Goal: Task Accomplishment & Management: Complete application form

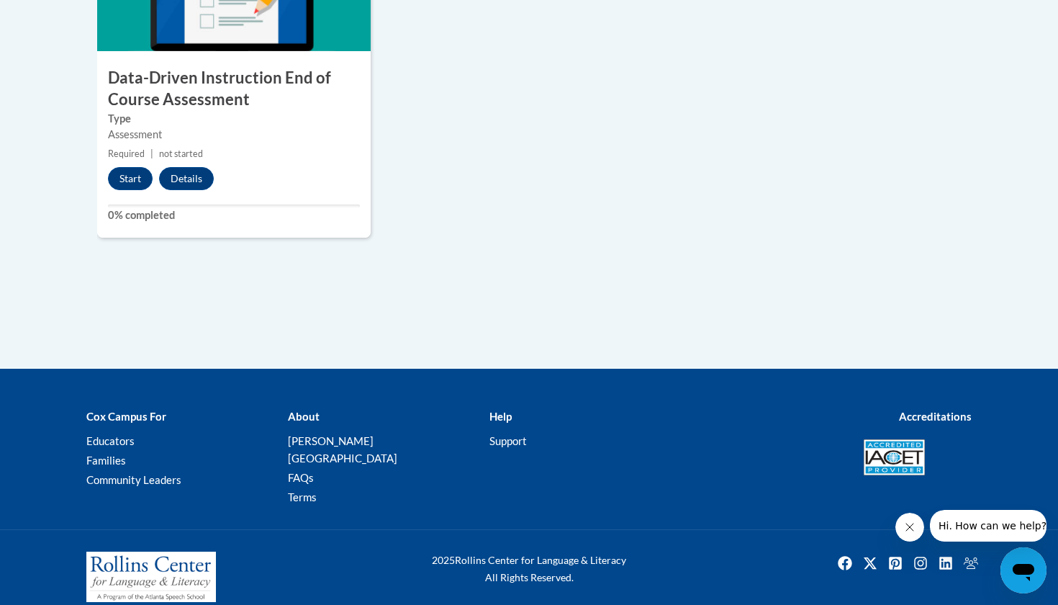
scroll to position [1308, 0]
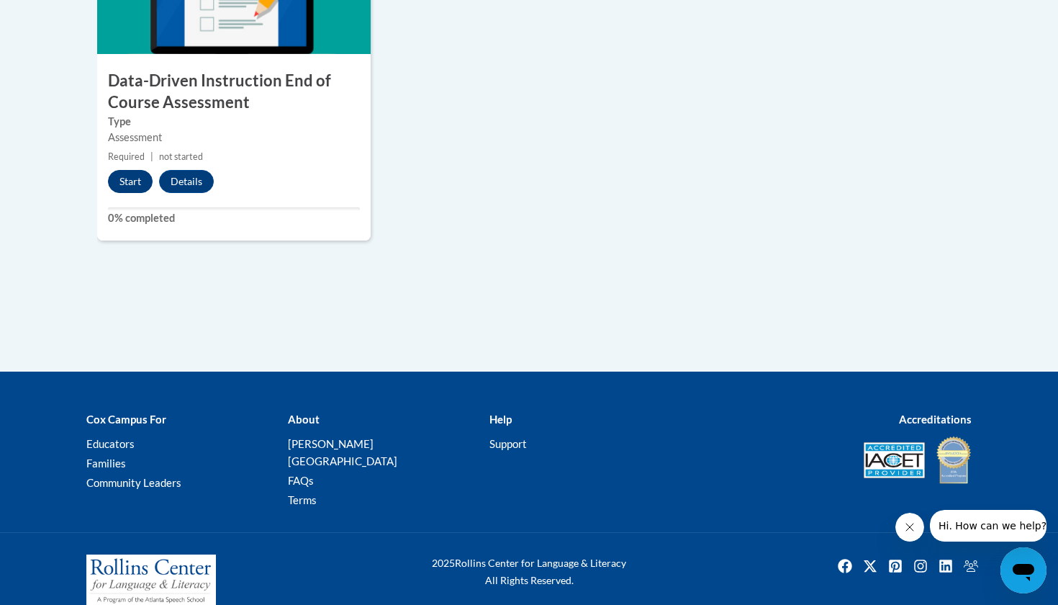
click at [137, 172] on button "Start" at bounding box center [130, 181] width 45 height 23
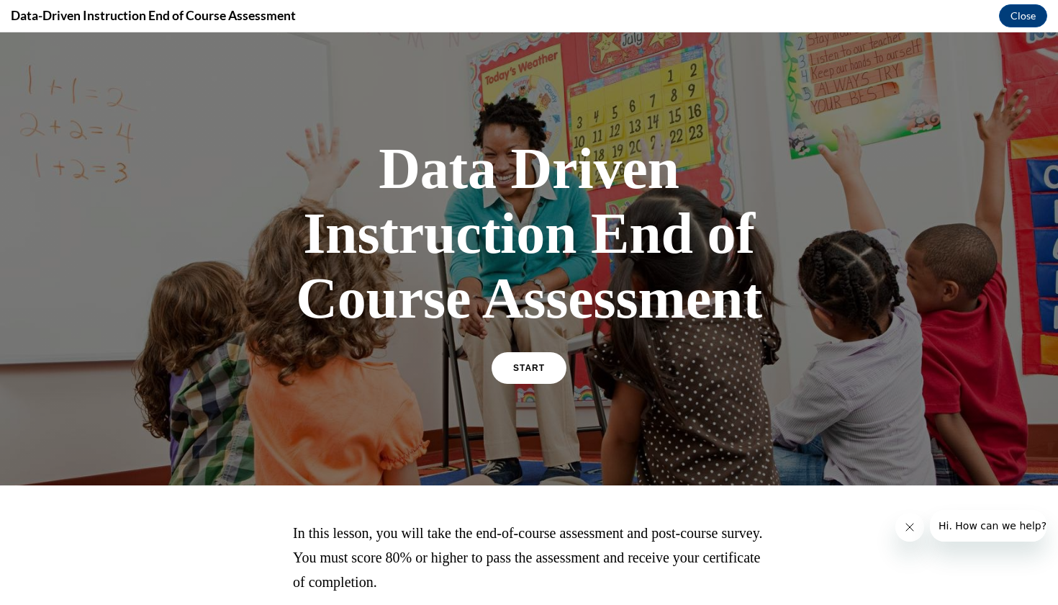
scroll to position [0, 0]
click at [528, 381] on link "START" at bounding box center [528, 367] width 78 height 33
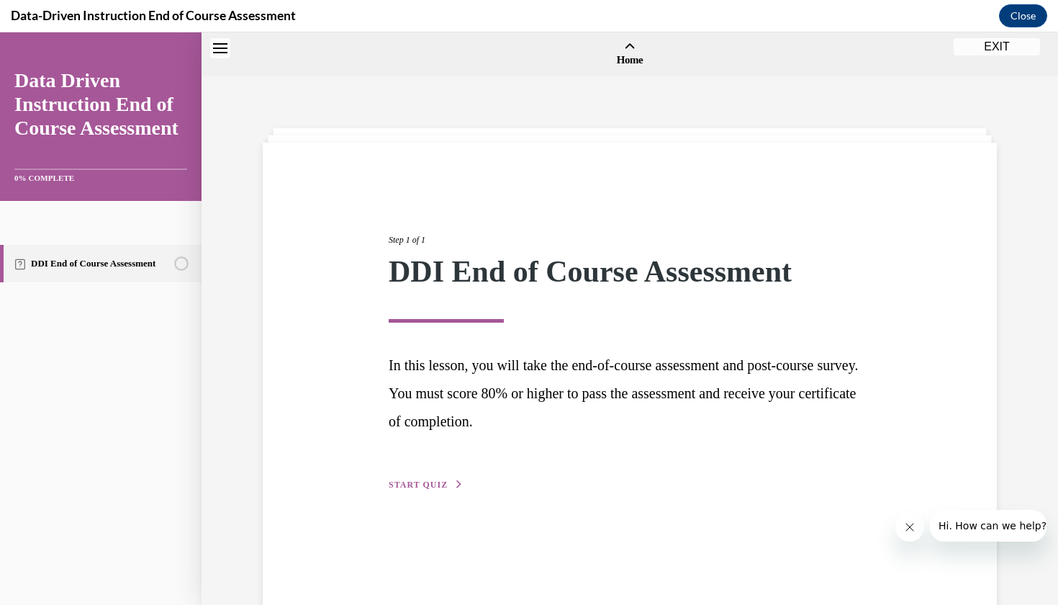
scroll to position [45, 0]
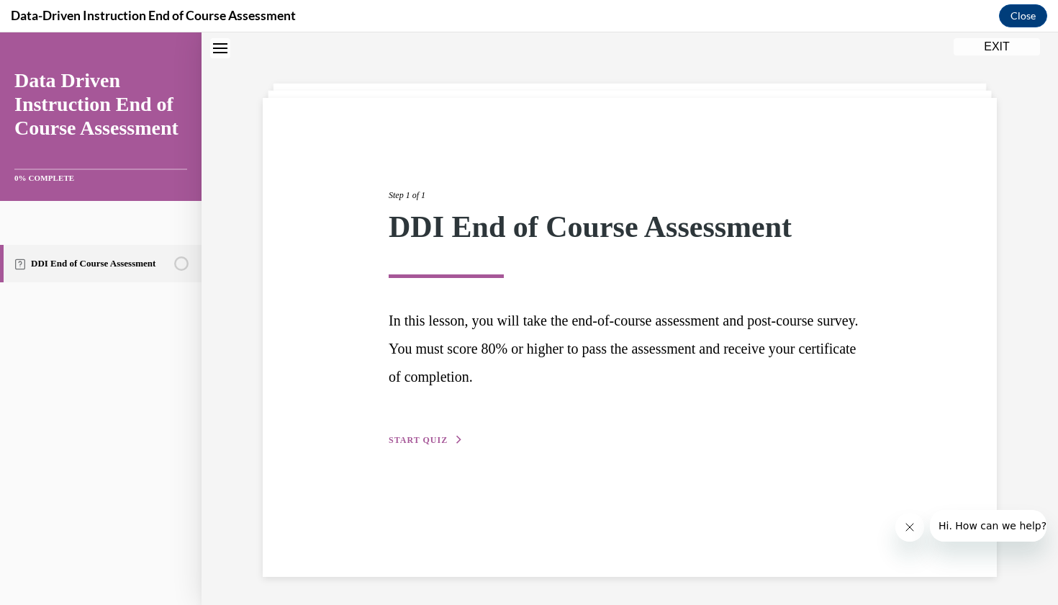
click at [444, 435] on span "START QUIZ" at bounding box center [418, 440] width 59 height 10
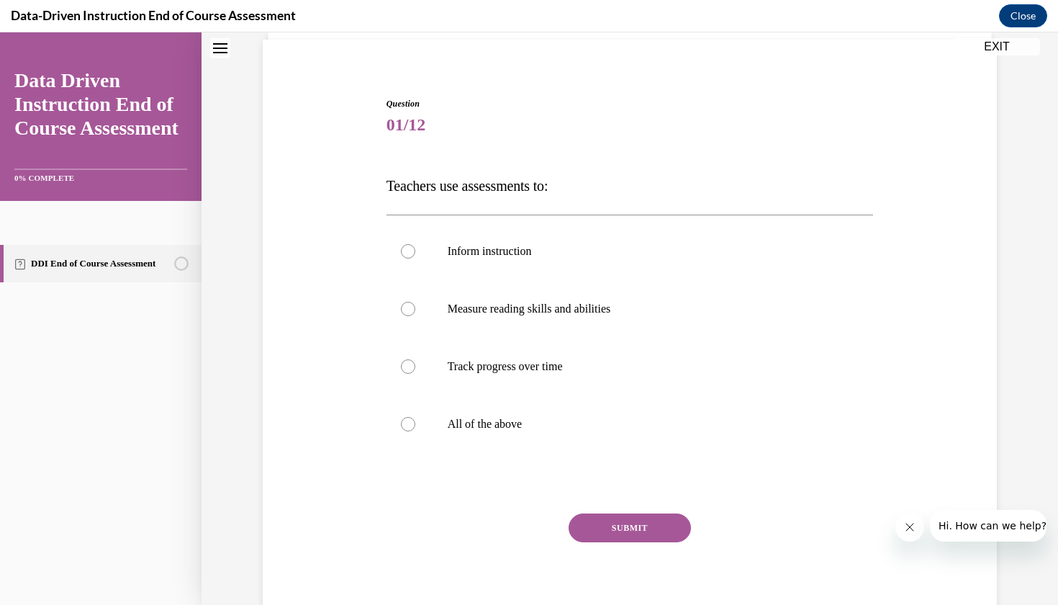
scroll to position [112, 0]
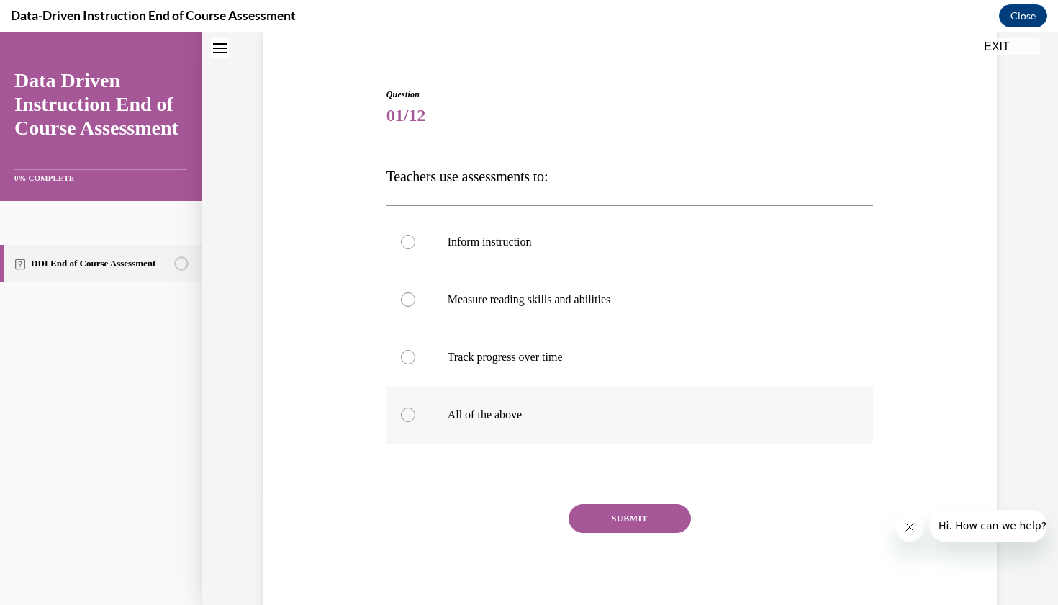
click at [551, 425] on label "All of the above" at bounding box center [629, 415] width 487 height 58
click at [415, 422] on input "All of the above" at bounding box center [408, 414] width 14 height 14
radio input "true"
click at [615, 528] on button "SUBMIT" at bounding box center [630, 518] width 122 height 29
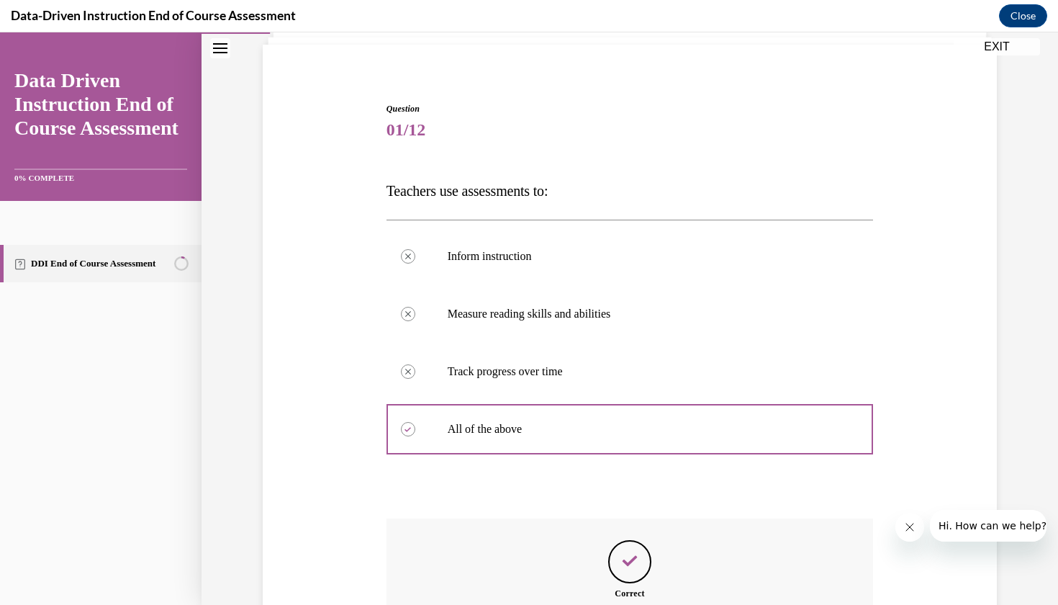
scroll to position [257, 0]
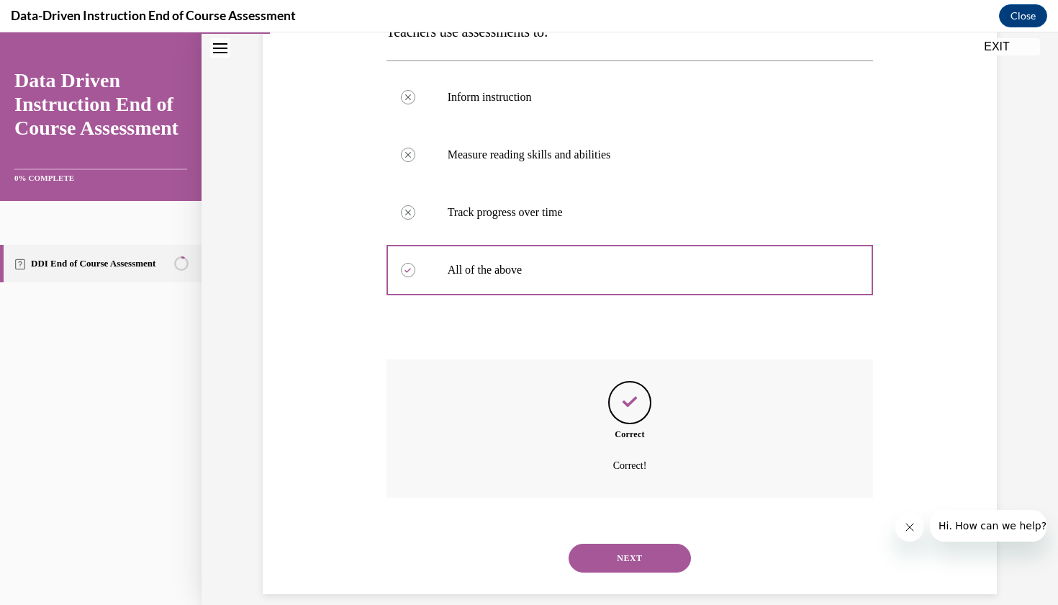
click at [636, 546] on button "NEXT" at bounding box center [630, 557] width 122 height 29
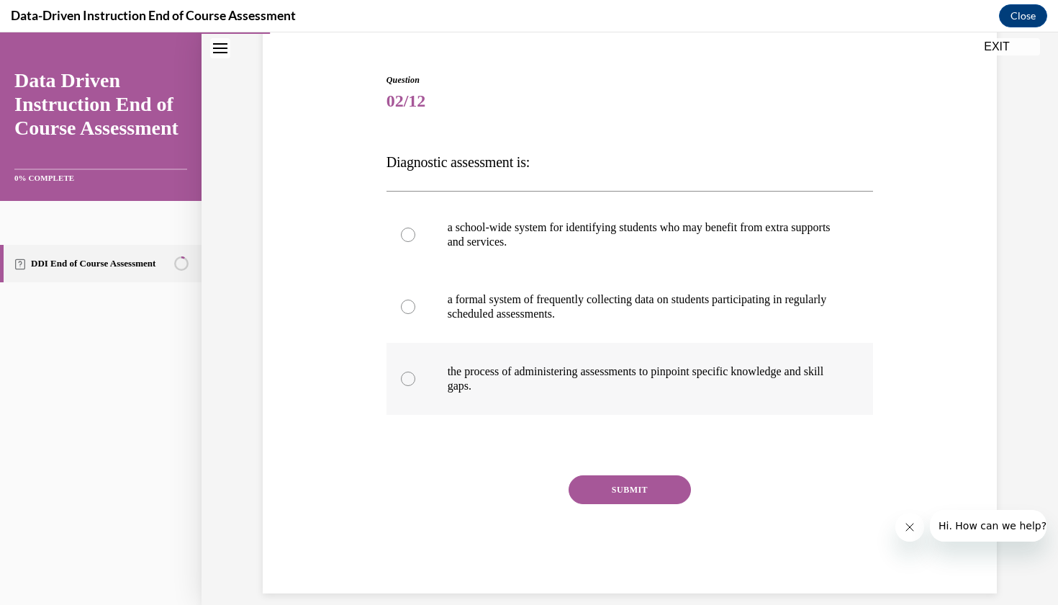
click at [769, 404] on label "the process of administering assessments to pinpoint specific knowledge and ski…" at bounding box center [629, 379] width 487 height 72
click at [415, 386] on input "the process of administering assessments to pinpoint specific knowledge and ski…" at bounding box center [408, 378] width 14 height 14
radio input "true"
click at [665, 483] on button "SUBMIT" at bounding box center [630, 489] width 122 height 29
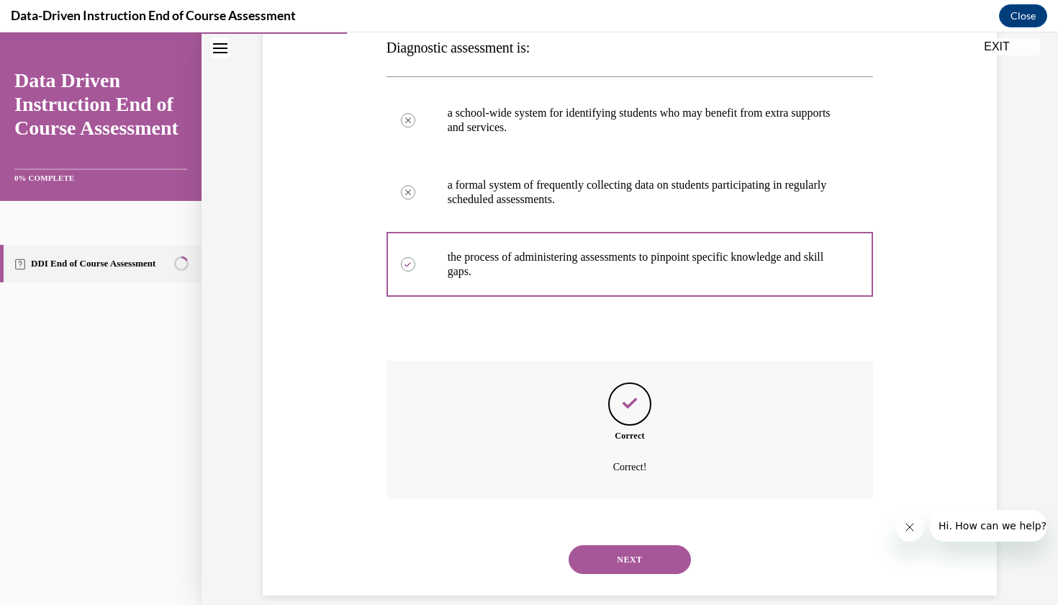
scroll to position [243, 0]
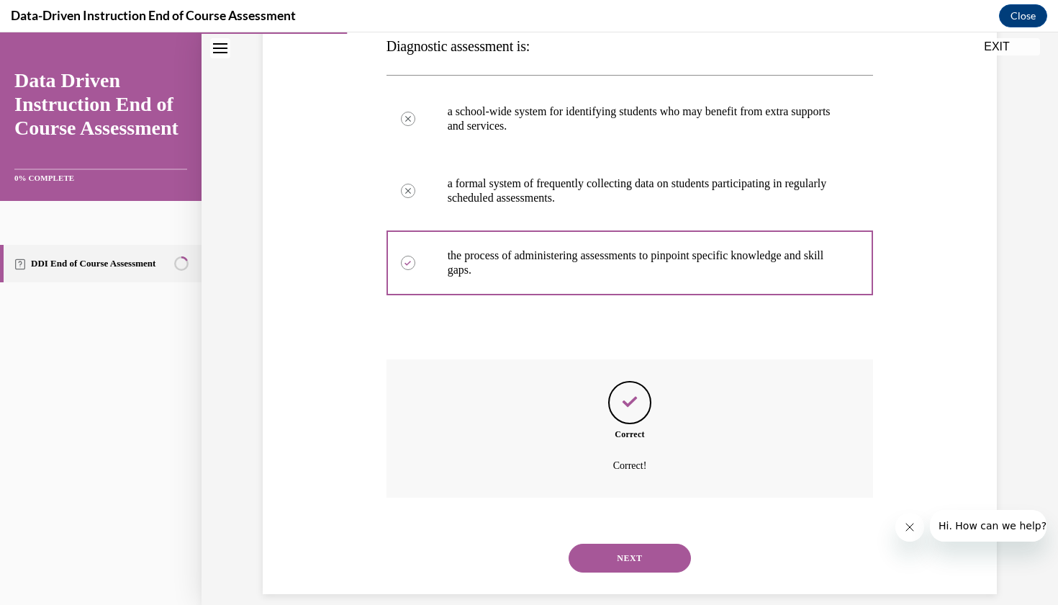
click at [657, 545] on button "NEXT" at bounding box center [630, 557] width 122 height 29
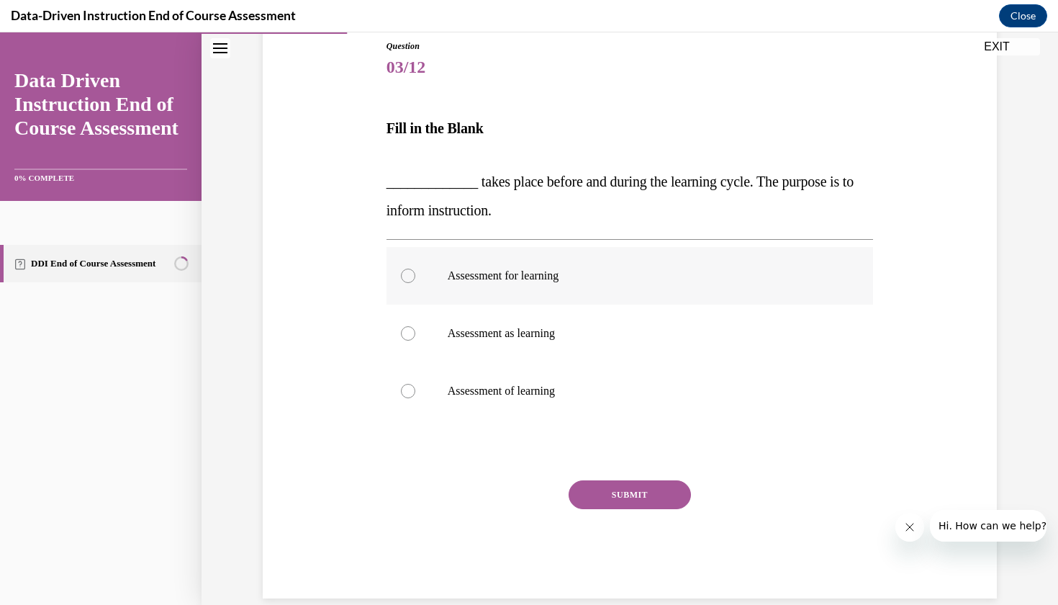
click at [745, 281] on p "Assessment for learning" at bounding box center [643, 275] width 390 height 14
click at [415, 281] on input "Assessment for learning" at bounding box center [408, 275] width 14 height 14
radio input "true"
click at [596, 499] on button "SUBMIT" at bounding box center [630, 494] width 122 height 29
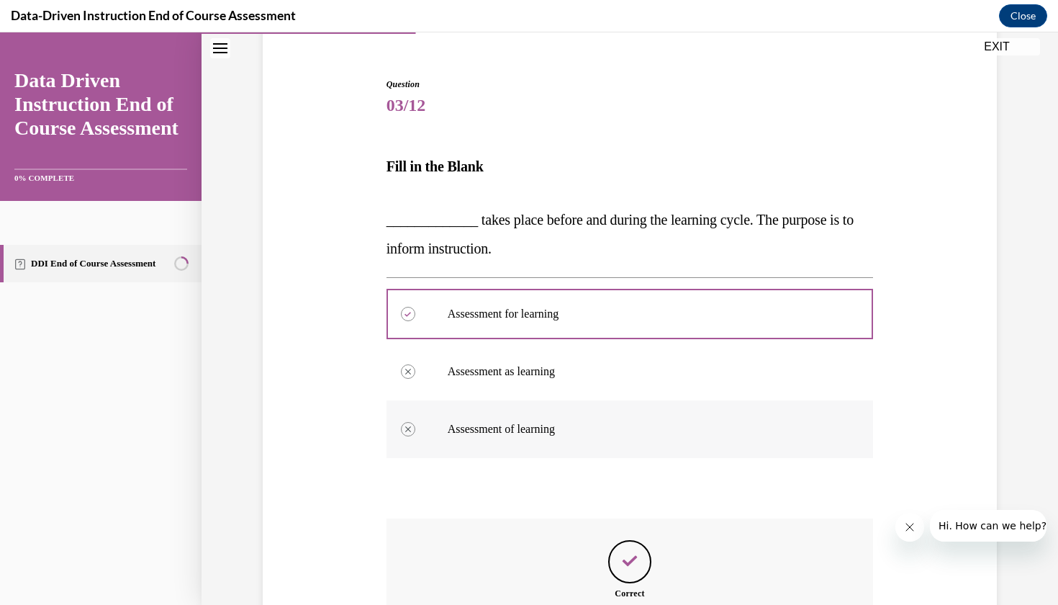
scroll to position [281, 0]
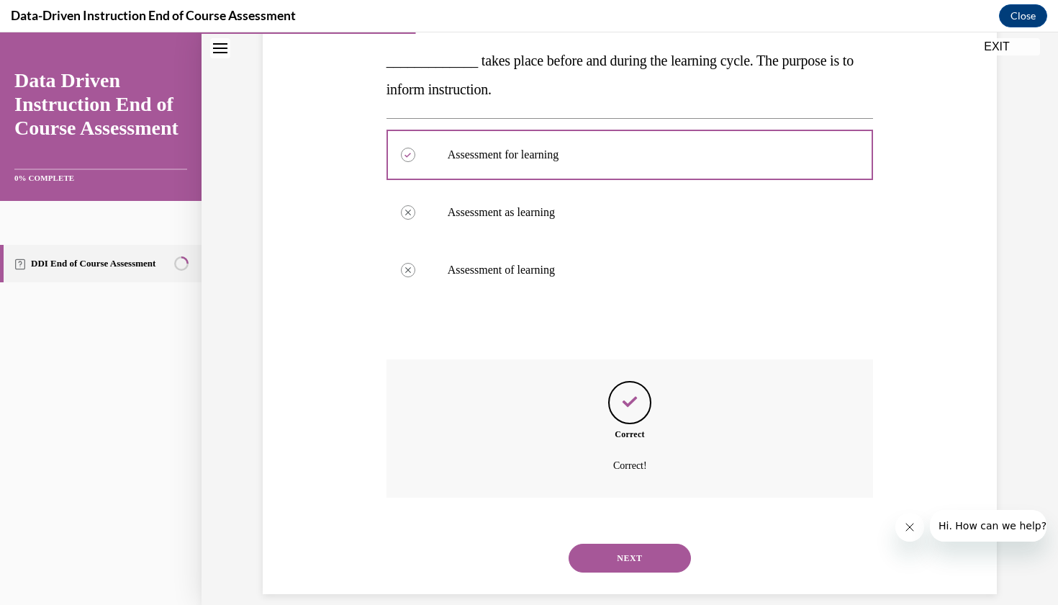
click at [634, 543] on button "NEXT" at bounding box center [630, 557] width 122 height 29
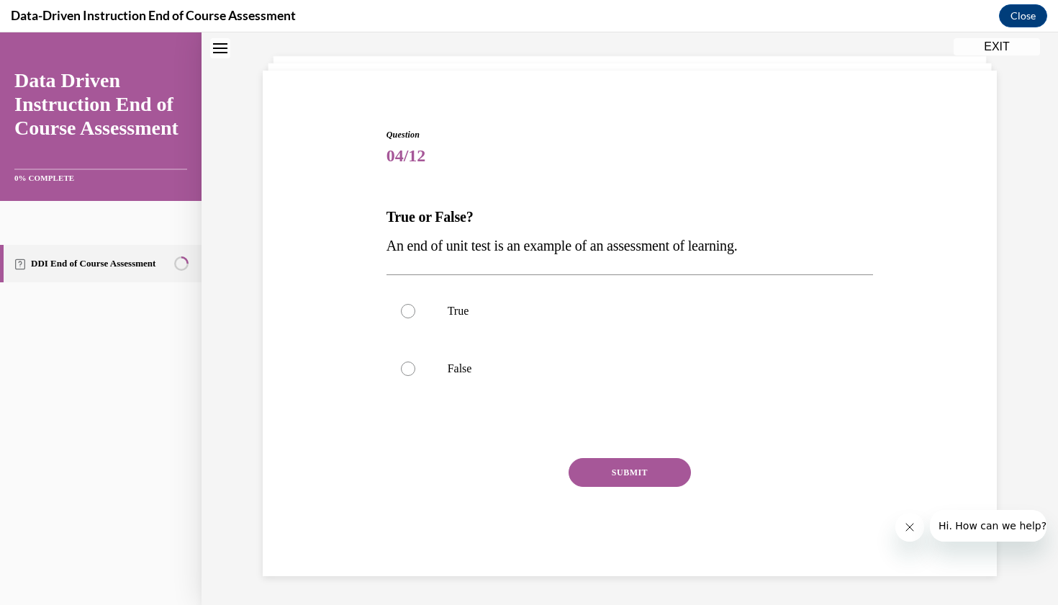
scroll to position [44, 0]
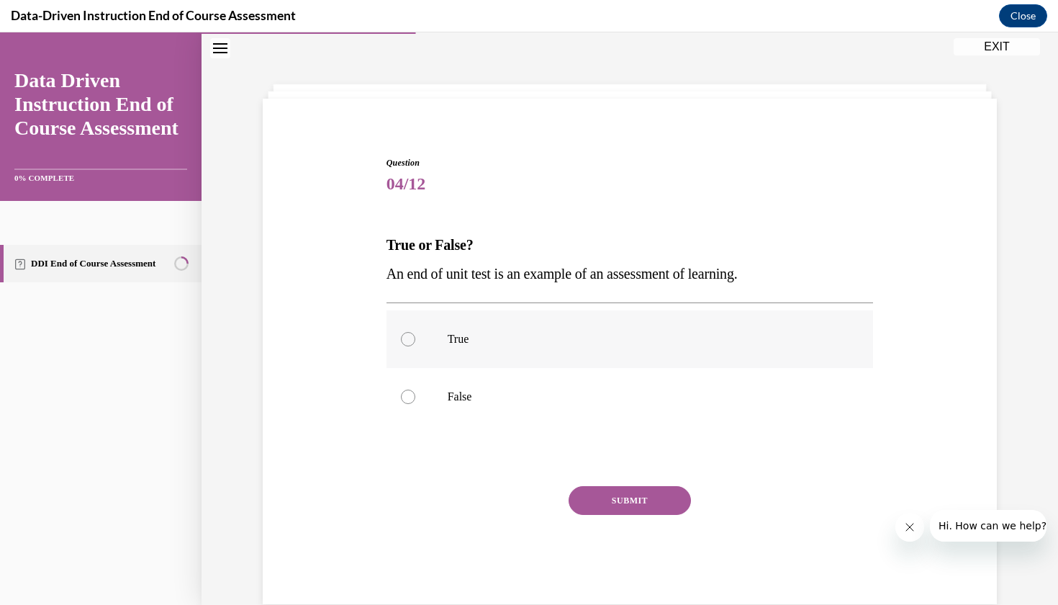
click at [551, 365] on label "True" at bounding box center [629, 339] width 487 height 58
click at [415, 346] on input "True" at bounding box center [408, 339] width 14 height 14
radio input "true"
click at [630, 517] on div "SUBMIT" at bounding box center [629, 522] width 487 height 72
click at [669, 494] on button "SUBMIT" at bounding box center [630, 500] width 122 height 29
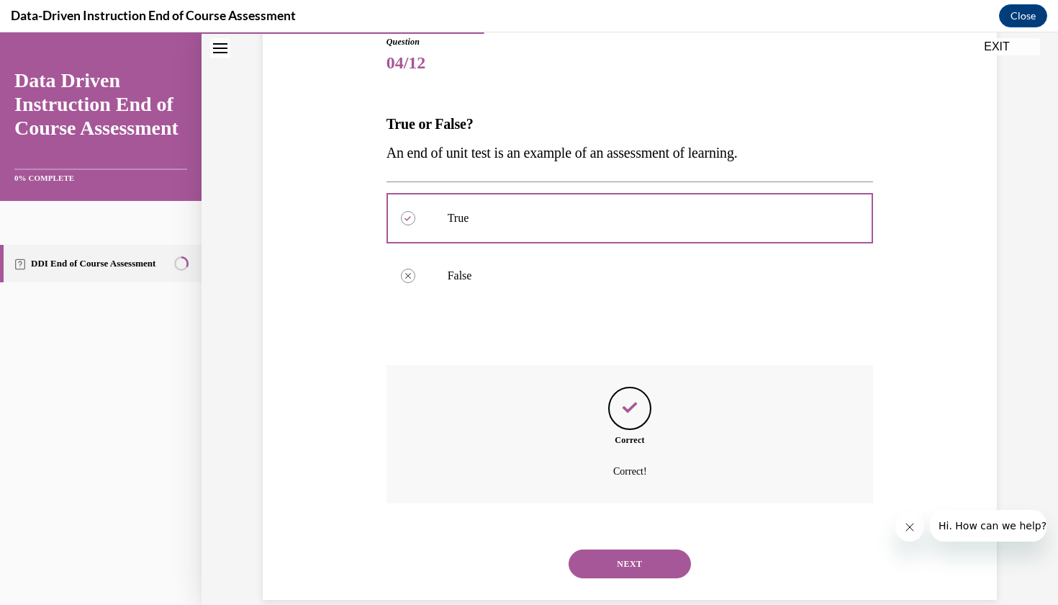
scroll to position [171, 0]
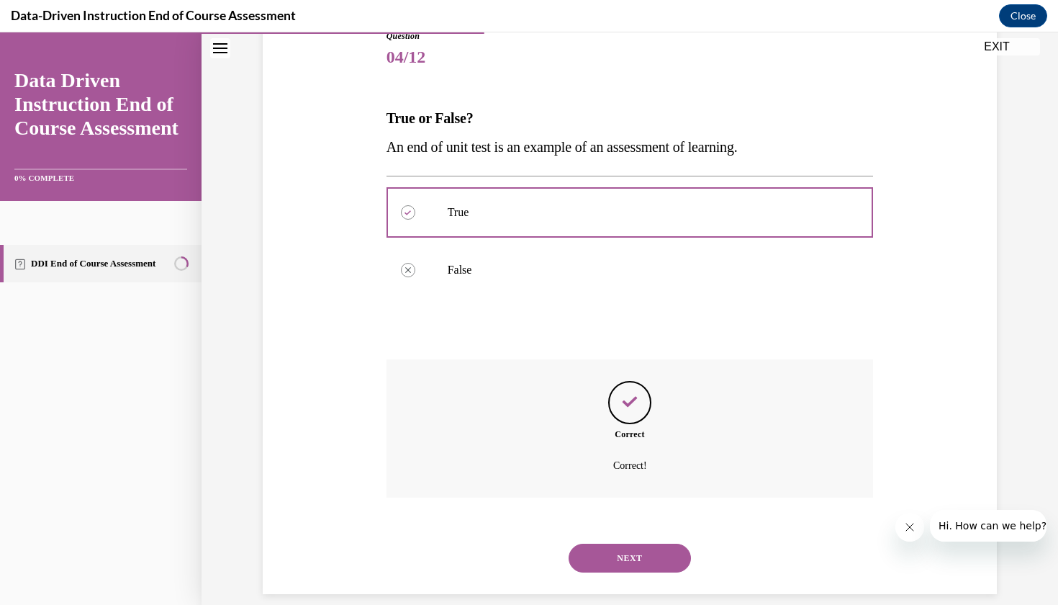
click at [627, 543] on button "NEXT" at bounding box center [630, 557] width 122 height 29
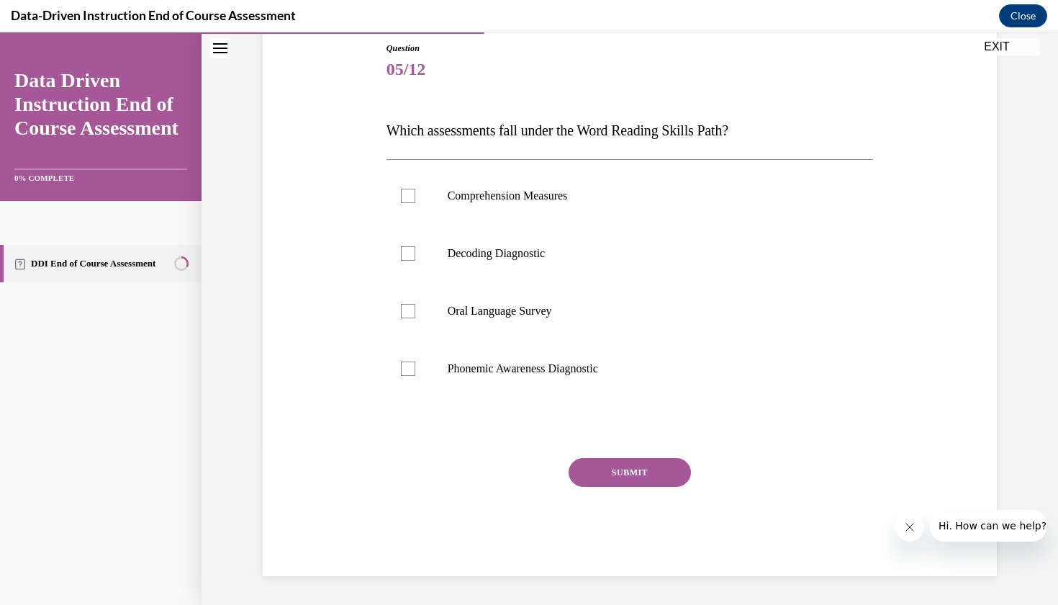
scroll to position [140, 0]
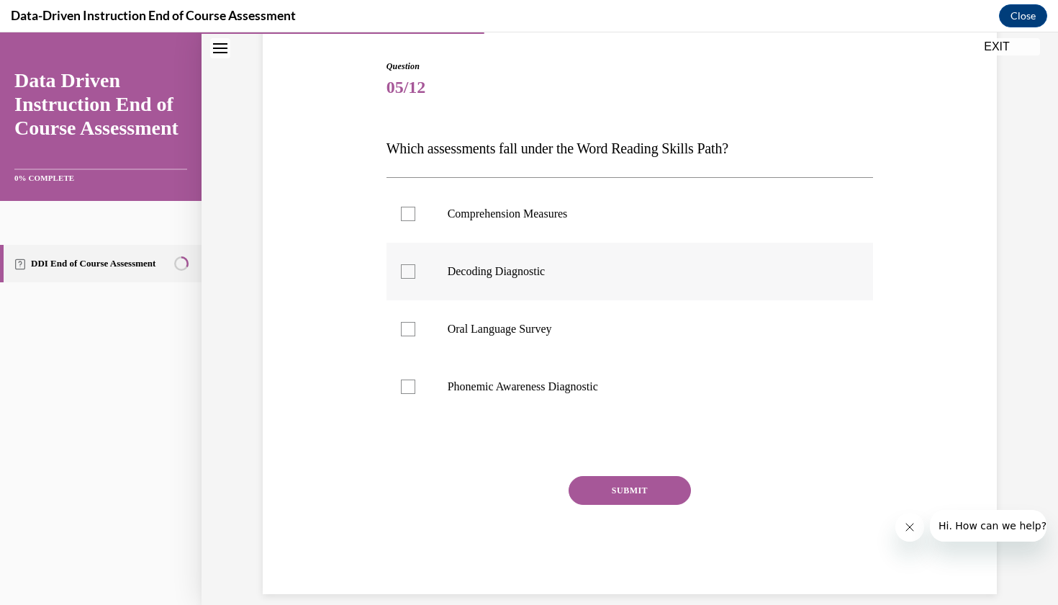
click at [625, 290] on label "Decoding Diagnostic" at bounding box center [629, 272] width 487 height 58
click at [415, 279] on input "Decoding Diagnostic" at bounding box center [408, 271] width 14 height 14
checkbox input "true"
click at [618, 502] on button "SUBMIT" at bounding box center [630, 490] width 122 height 29
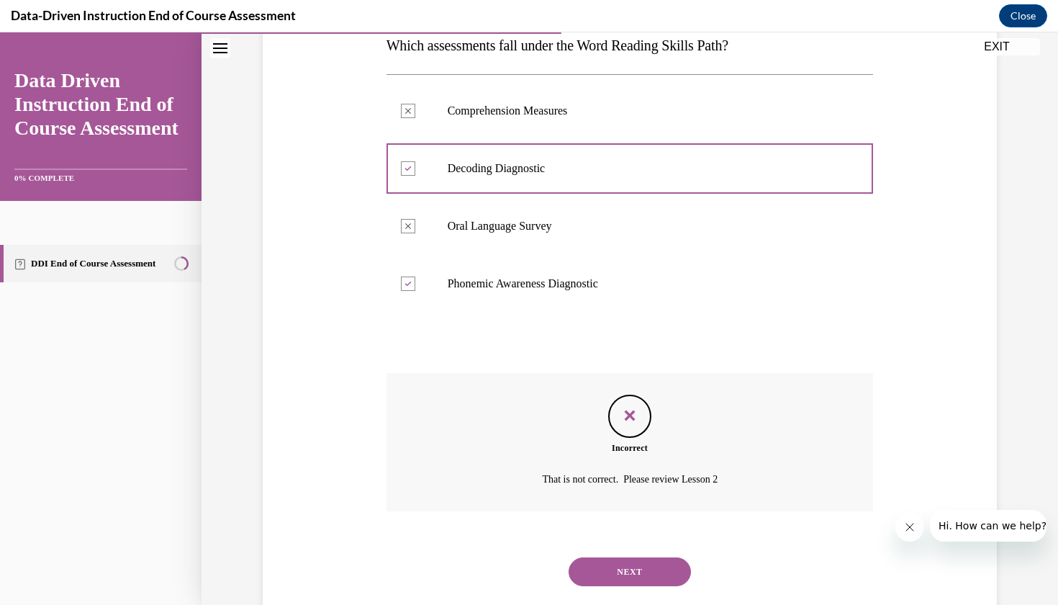
scroll to position [257, 0]
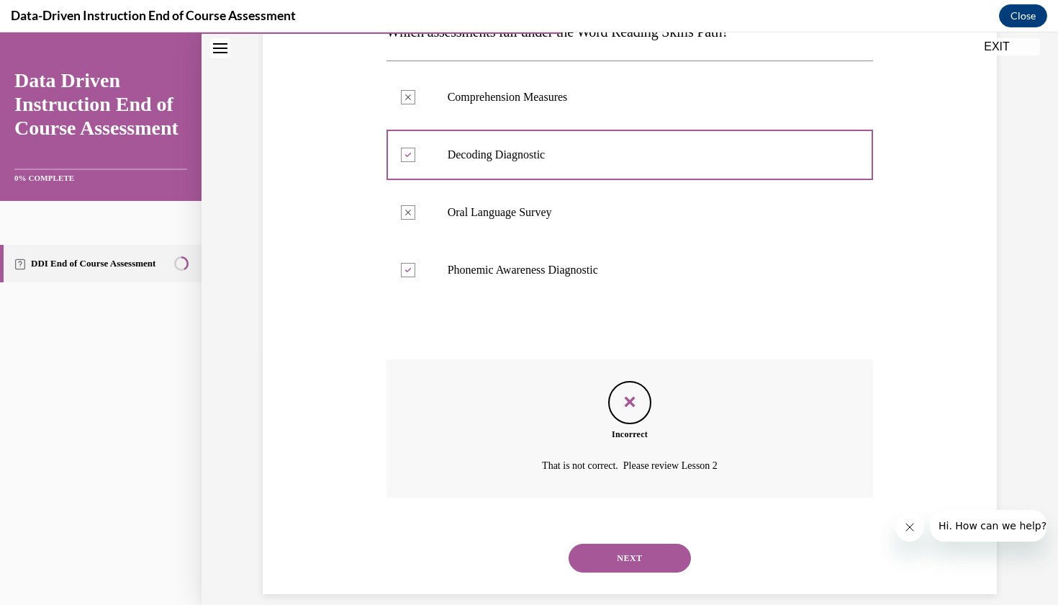
click at [607, 543] on button "NEXT" at bounding box center [630, 557] width 122 height 29
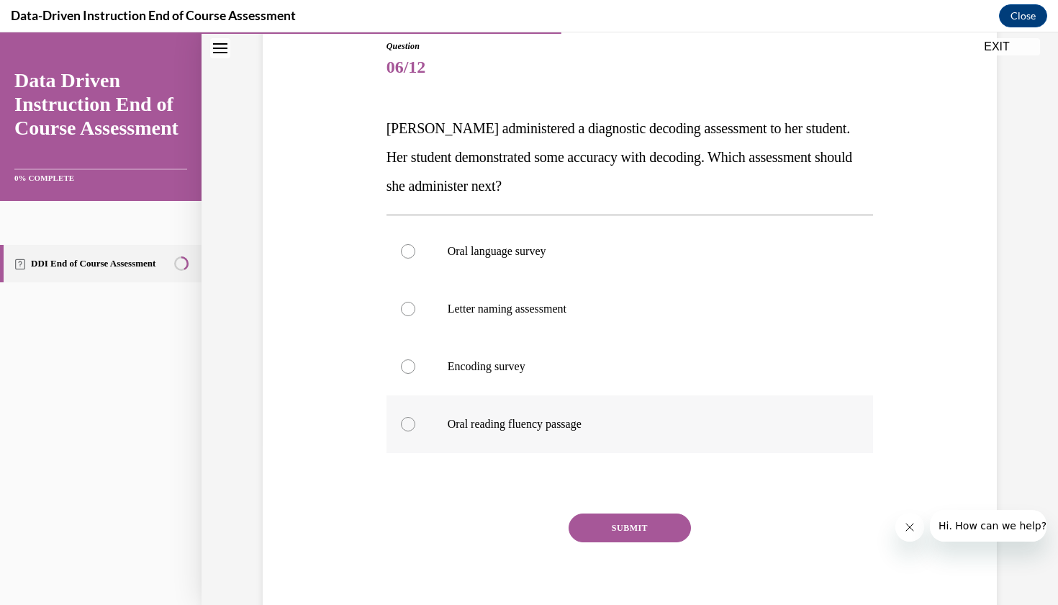
click at [591, 412] on label "Oral reading fluency passage" at bounding box center [629, 424] width 487 height 58
click at [415, 417] on input "Oral reading fluency passage" at bounding box center [408, 424] width 14 height 14
radio input "true"
click at [601, 537] on button "SUBMIT" at bounding box center [630, 527] width 122 height 29
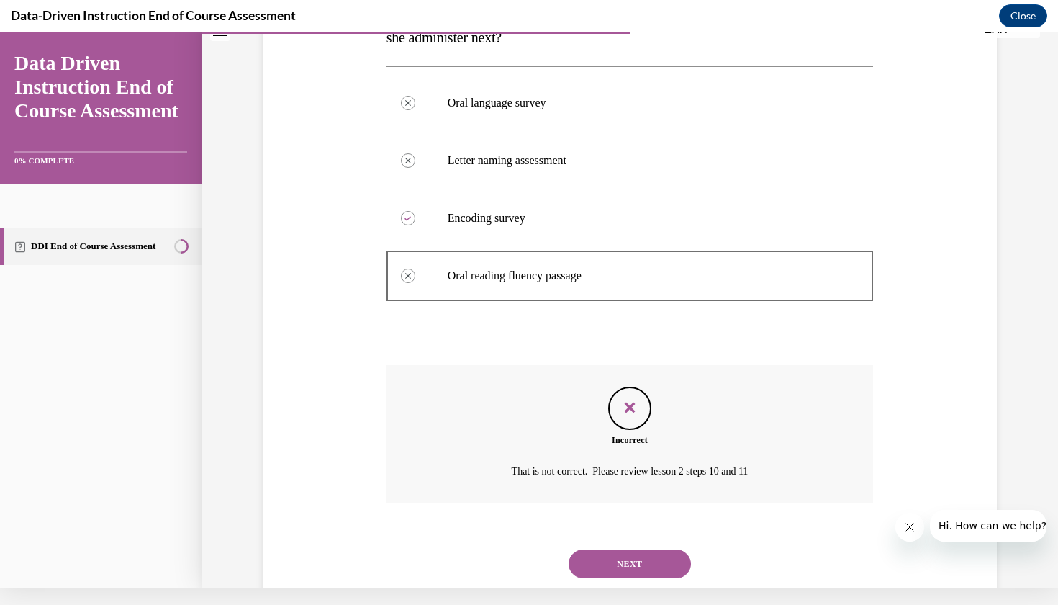
scroll to position [315, 0]
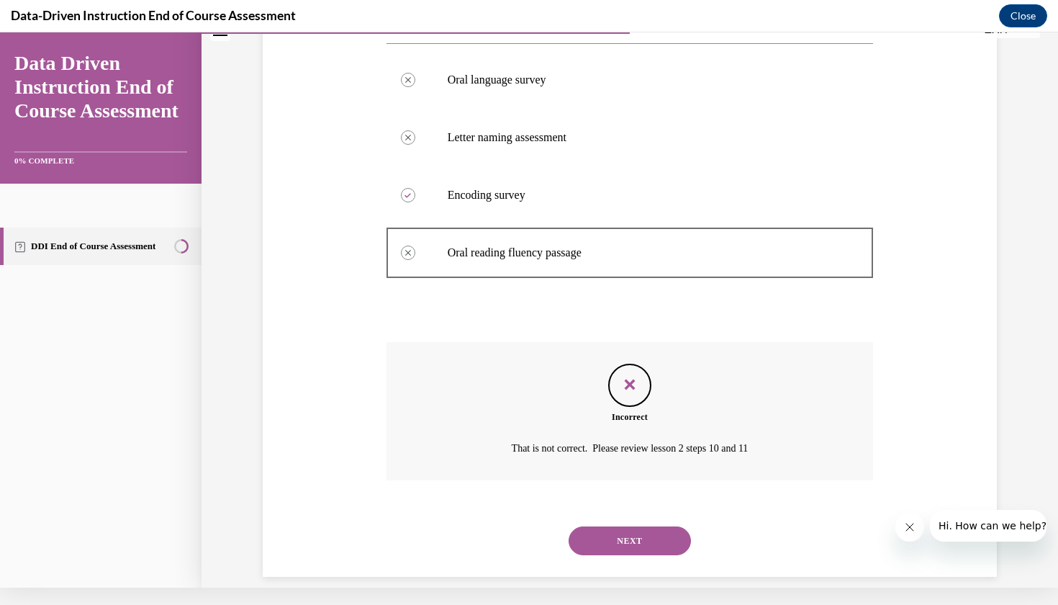
click at [601, 537] on div "NEXT" at bounding box center [629, 541] width 487 height 58
click at [600, 529] on button "NEXT" at bounding box center [630, 540] width 122 height 29
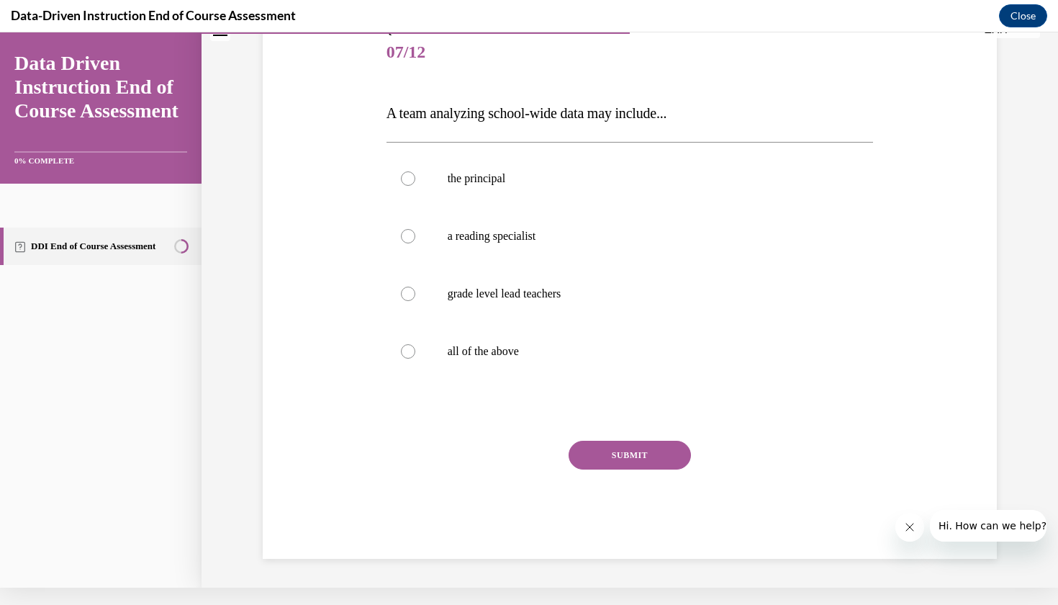
scroll to position [139, 0]
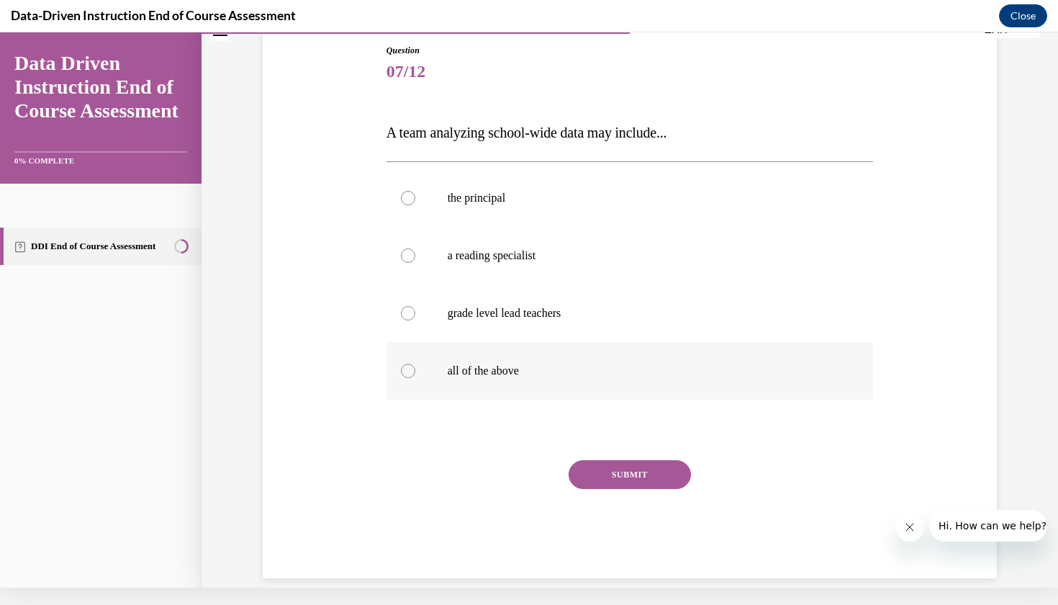
click at [595, 379] on label "all of the above" at bounding box center [629, 371] width 487 height 58
click at [415, 378] on input "all of the above" at bounding box center [408, 370] width 14 height 14
radio input "true"
click at [626, 492] on div "SUBMIT" at bounding box center [629, 496] width 487 height 72
click at [626, 477] on button "SUBMIT" at bounding box center [630, 474] width 122 height 29
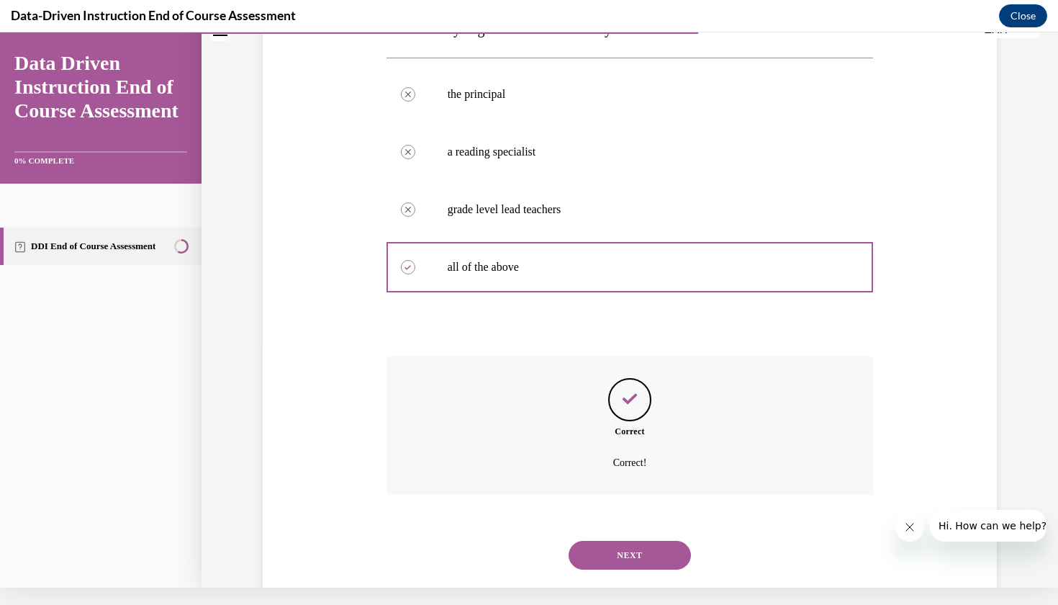
scroll to position [257, 0]
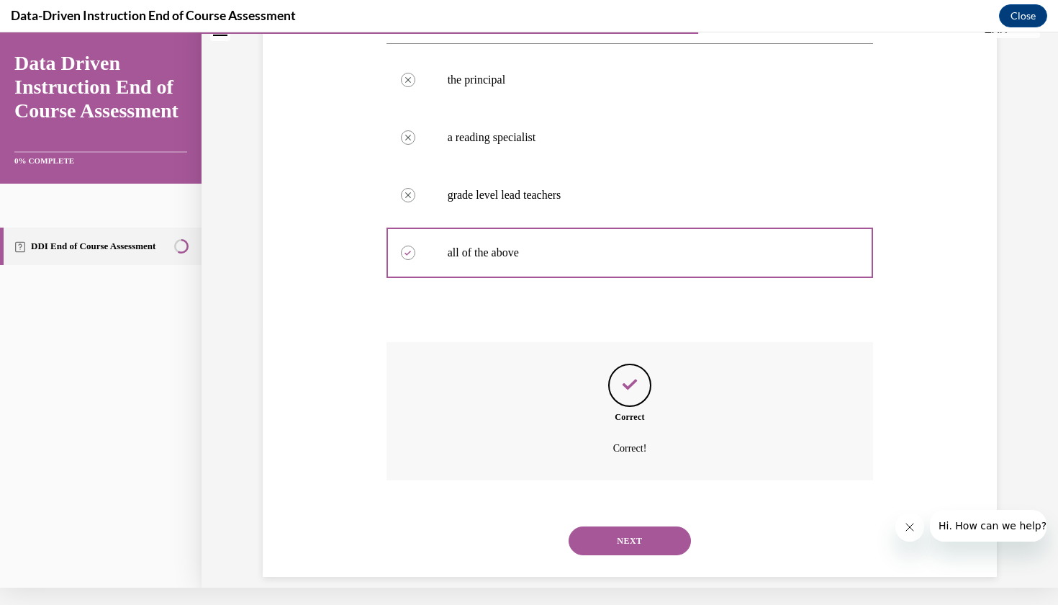
click at [628, 526] on button "NEXT" at bounding box center [630, 540] width 122 height 29
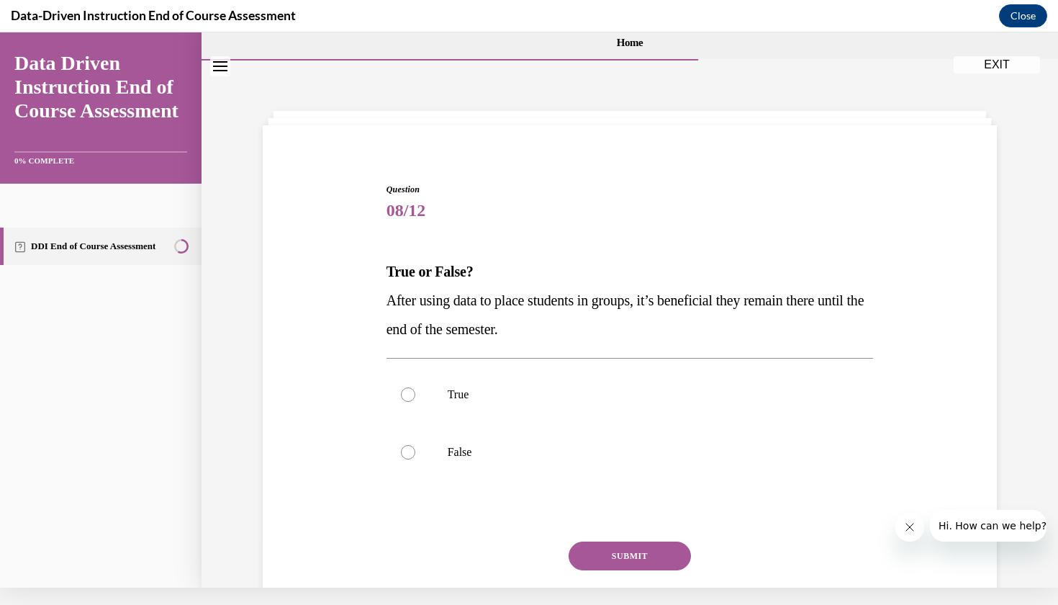
scroll to position [36, 0]
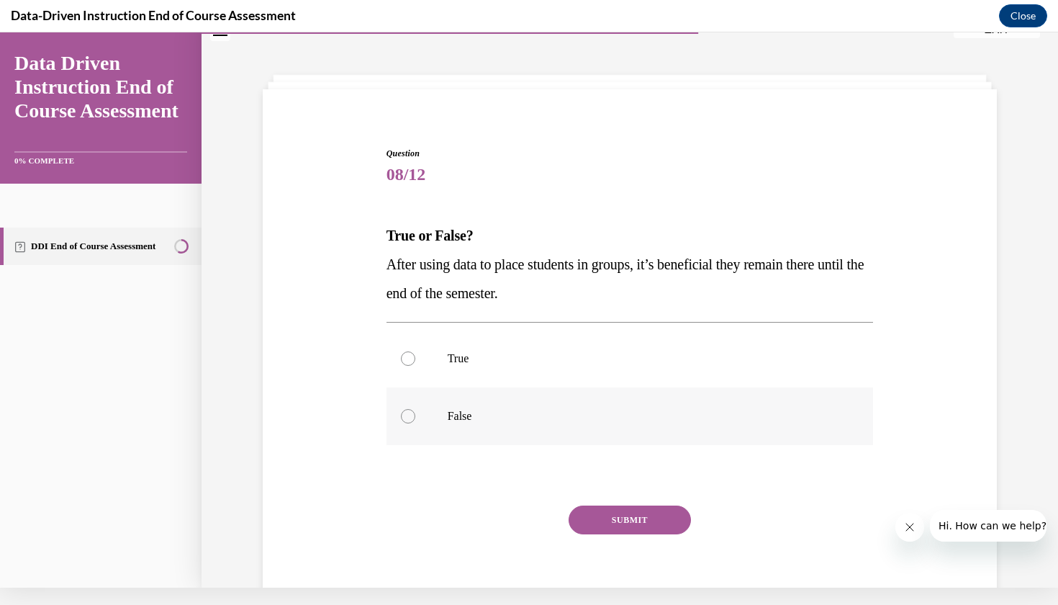
click at [536, 415] on p "False" at bounding box center [643, 416] width 390 height 14
click at [415, 415] on input "False" at bounding box center [408, 416] width 14 height 14
radio input "true"
click at [664, 517] on button "SUBMIT" at bounding box center [630, 519] width 122 height 29
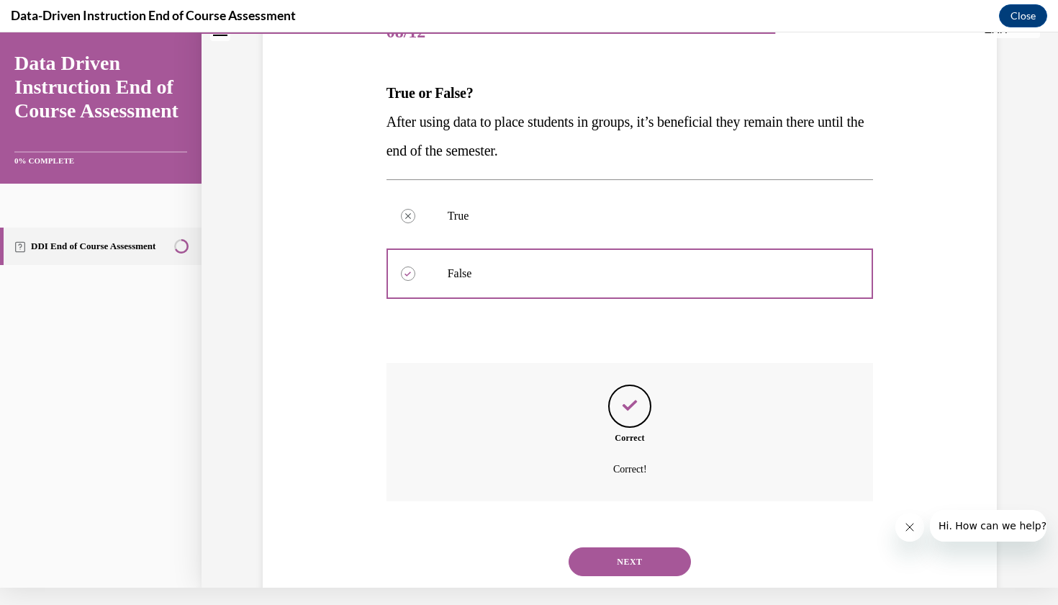
scroll to position [199, 0]
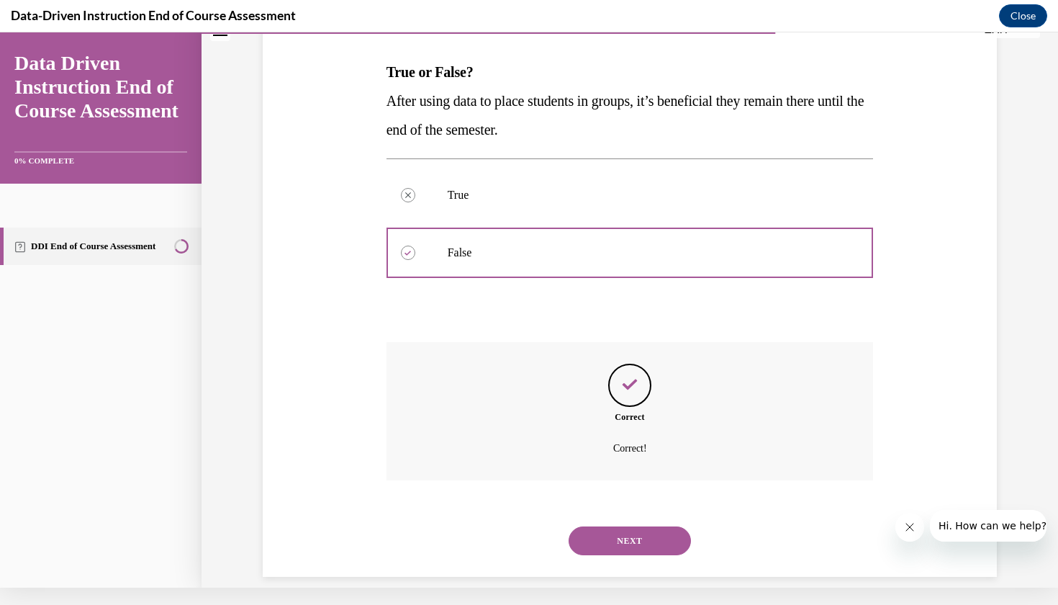
click at [624, 526] on button "NEXT" at bounding box center [630, 540] width 122 height 29
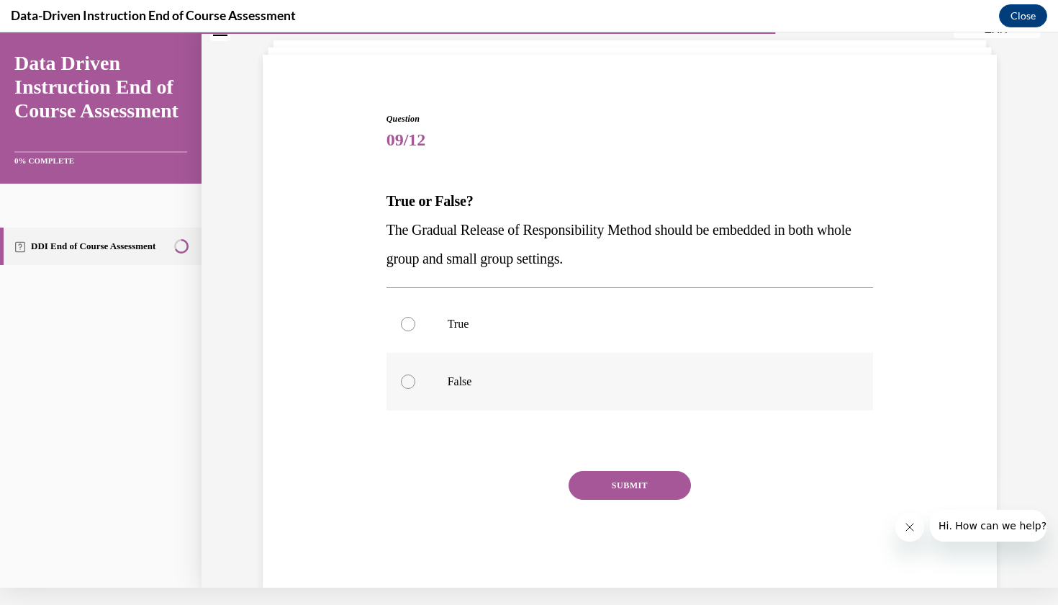
click at [610, 354] on label "False" at bounding box center [629, 382] width 487 height 58
click at [415, 374] on input "False" at bounding box center [408, 381] width 14 height 14
radio input "true"
click at [612, 319] on p "True" at bounding box center [643, 324] width 390 height 14
click at [415, 319] on input "True" at bounding box center [408, 324] width 14 height 14
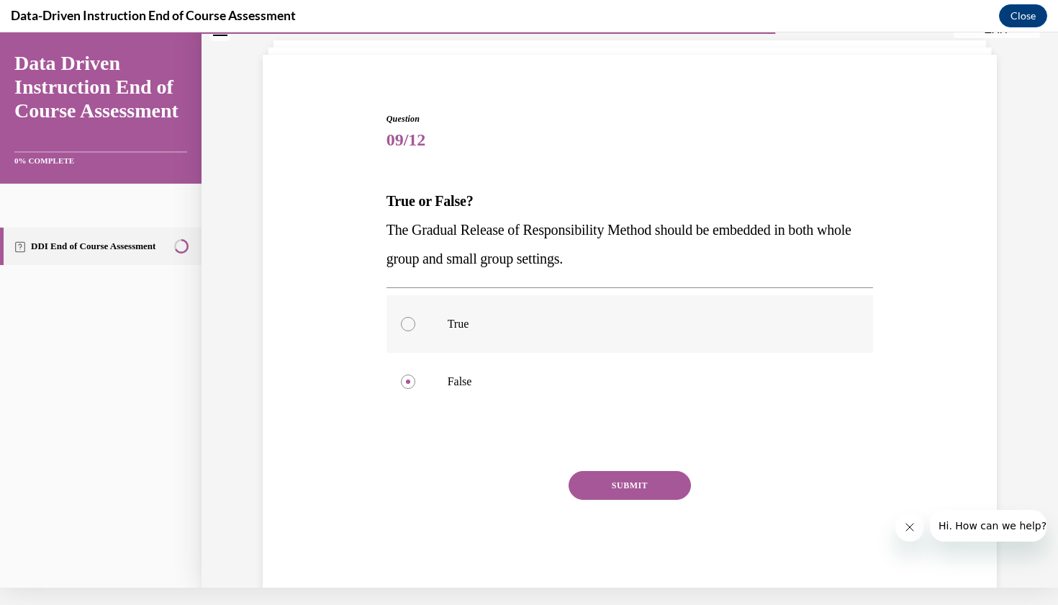
radio input "true"
click at [623, 492] on button "SUBMIT" at bounding box center [630, 485] width 122 height 29
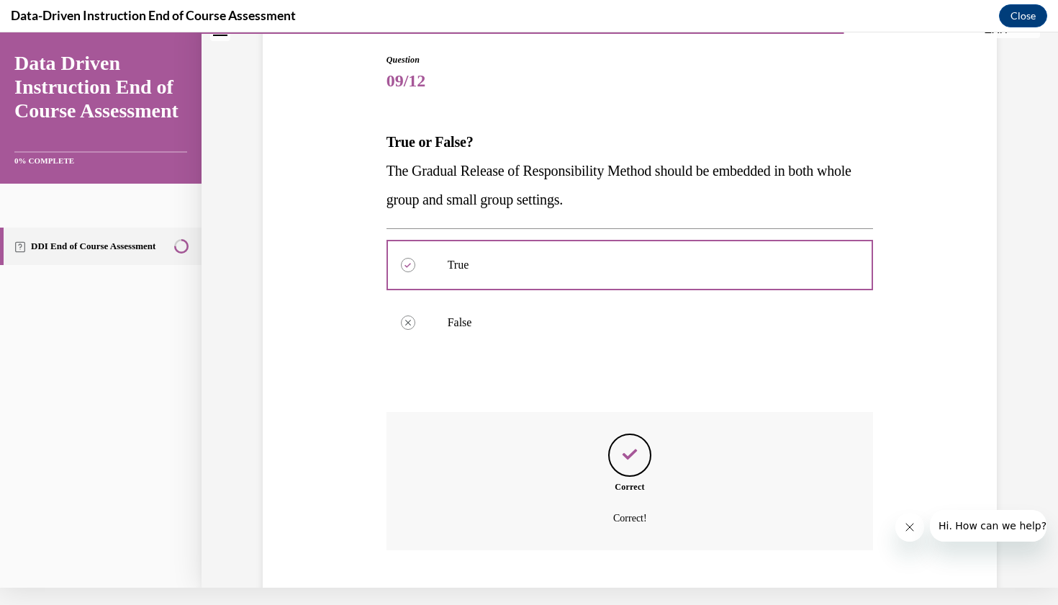
scroll to position [199, 0]
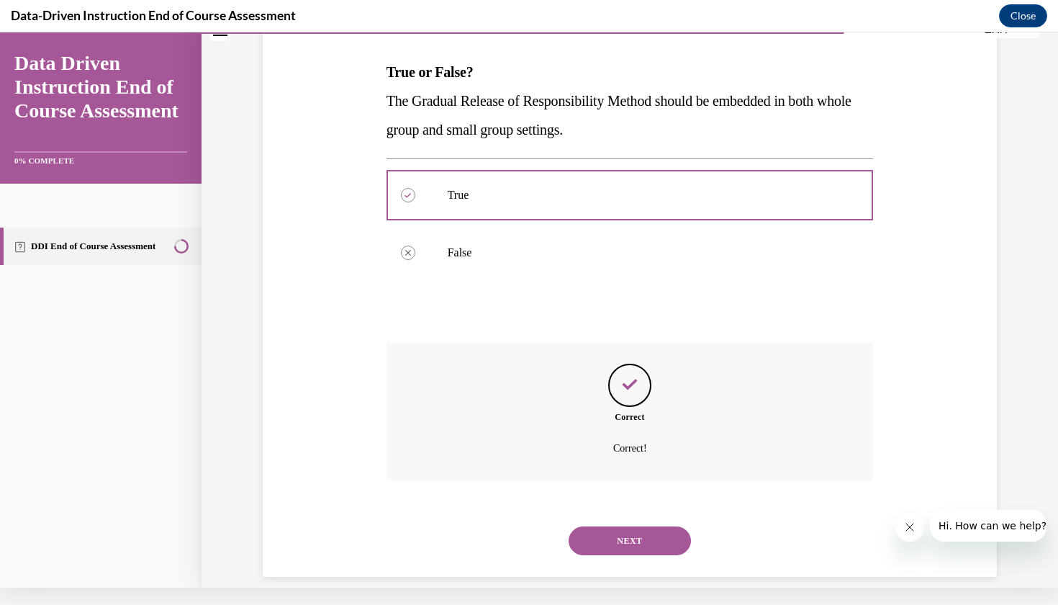
click at [623, 526] on button "NEXT" at bounding box center [630, 540] width 122 height 29
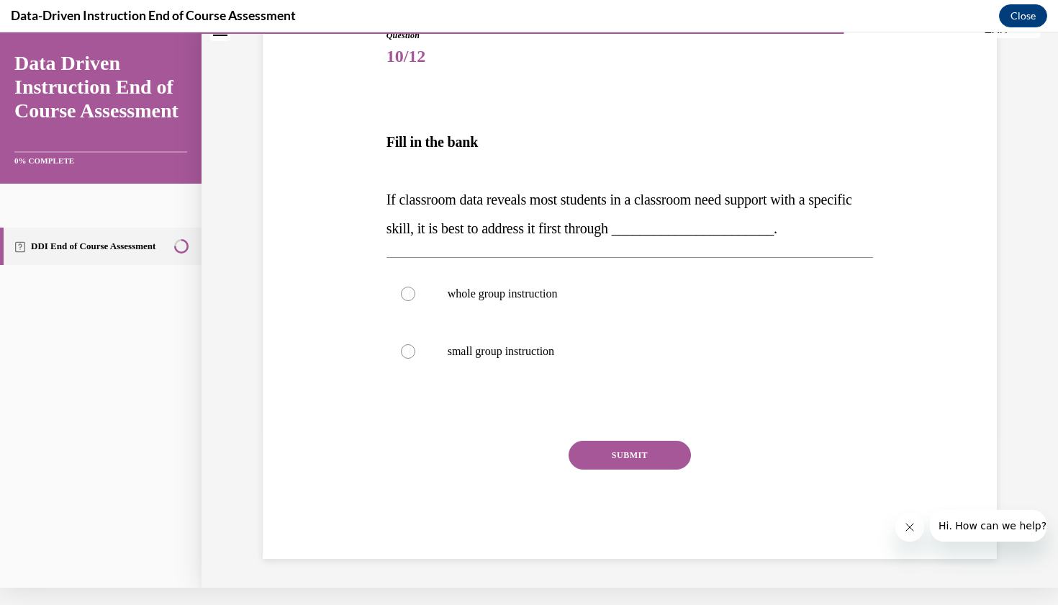
scroll to position [137, 0]
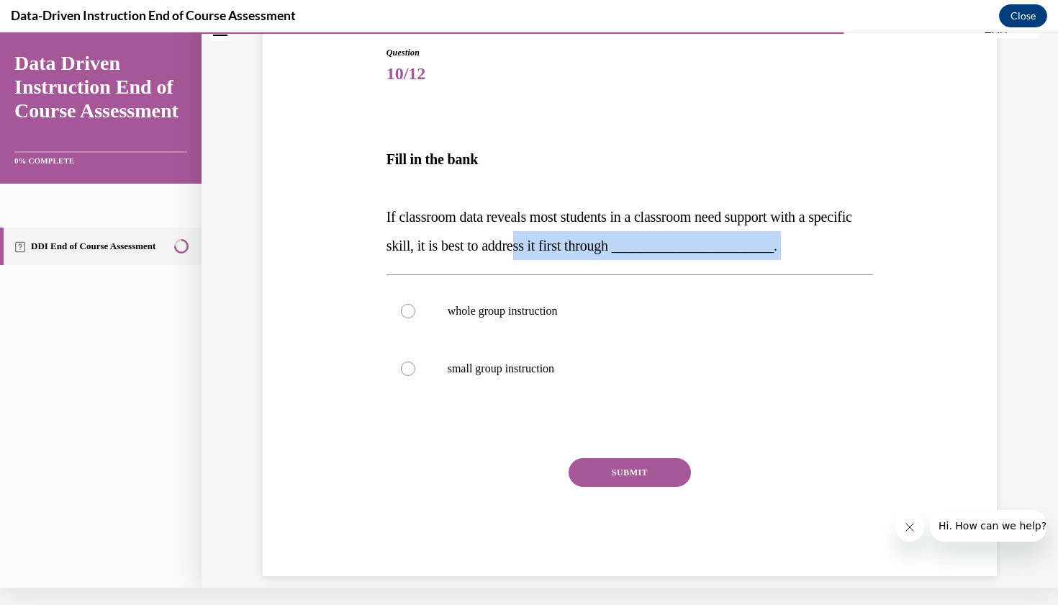
drag, startPoint x: 641, startPoint y: 264, endPoint x: 570, endPoint y: 256, distance: 71.8
click at [570, 255] on div "Question 10/12 Fill in the bank If classroom data reveals most students in a cl…" at bounding box center [629, 311] width 487 height 530
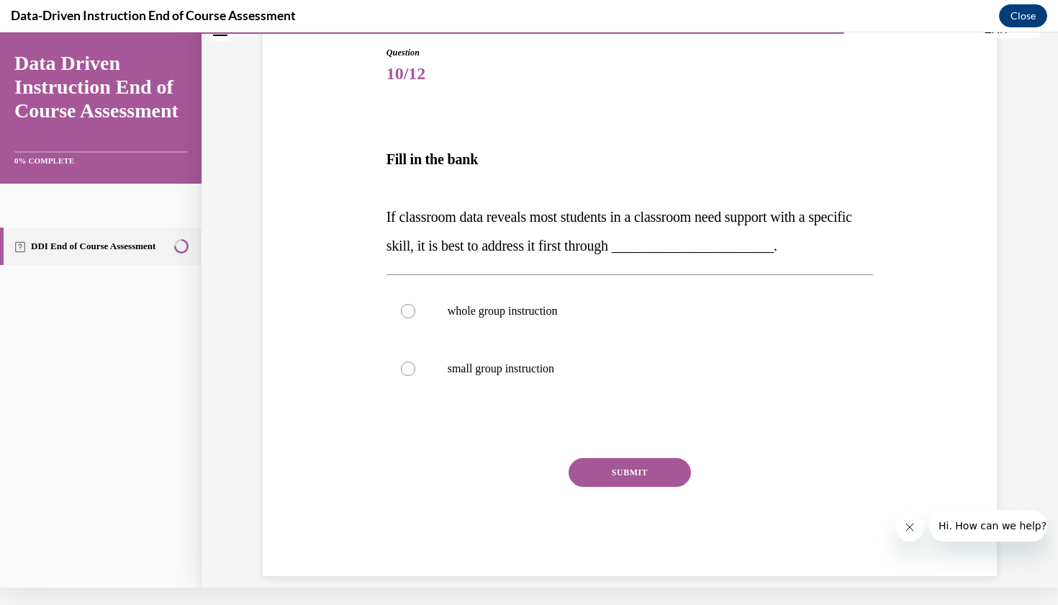
click at [503, 240] on span "If classroom data reveals most students in a classroom need support with a spec…" at bounding box center [619, 231] width 466 height 45
click at [407, 247] on span "If classroom data reveals most students in a classroom need support with a spec…" at bounding box center [619, 231] width 466 height 45
click at [408, 257] on p "If classroom data reveals most students in a classroom need support with a spec…" at bounding box center [629, 231] width 487 height 58
click at [413, 255] on p "If classroom data reveals most students in a classroom need support with a spec…" at bounding box center [629, 231] width 487 height 58
click at [410, 248] on span "If classroom data reveals most students in a classroom need support with a spec…" at bounding box center [619, 231] width 466 height 45
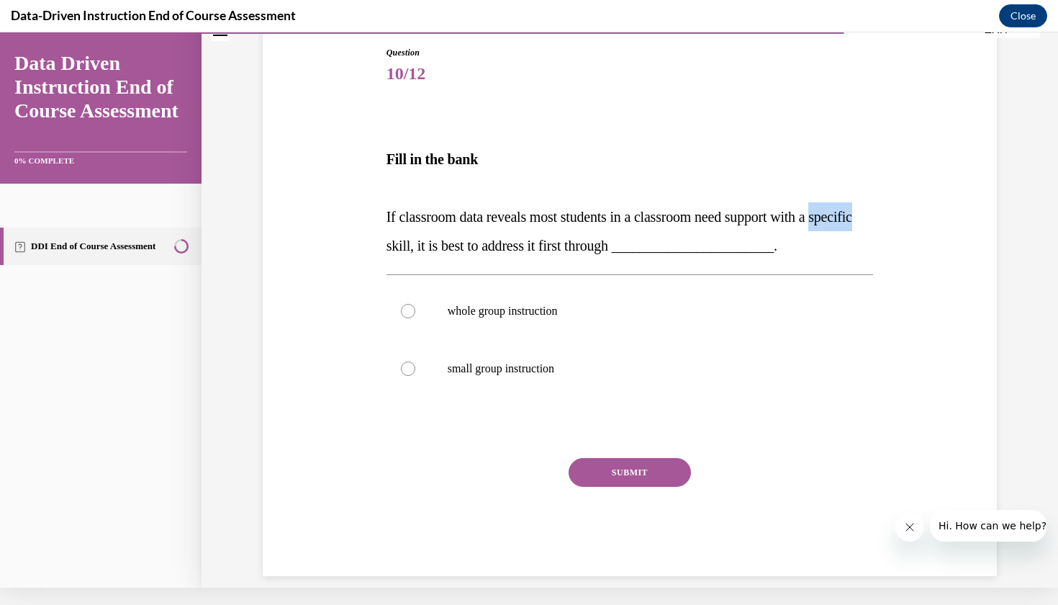
click at [410, 248] on span "If classroom data reveals most students in a classroom need support with a spec…" at bounding box center [619, 231] width 466 height 45
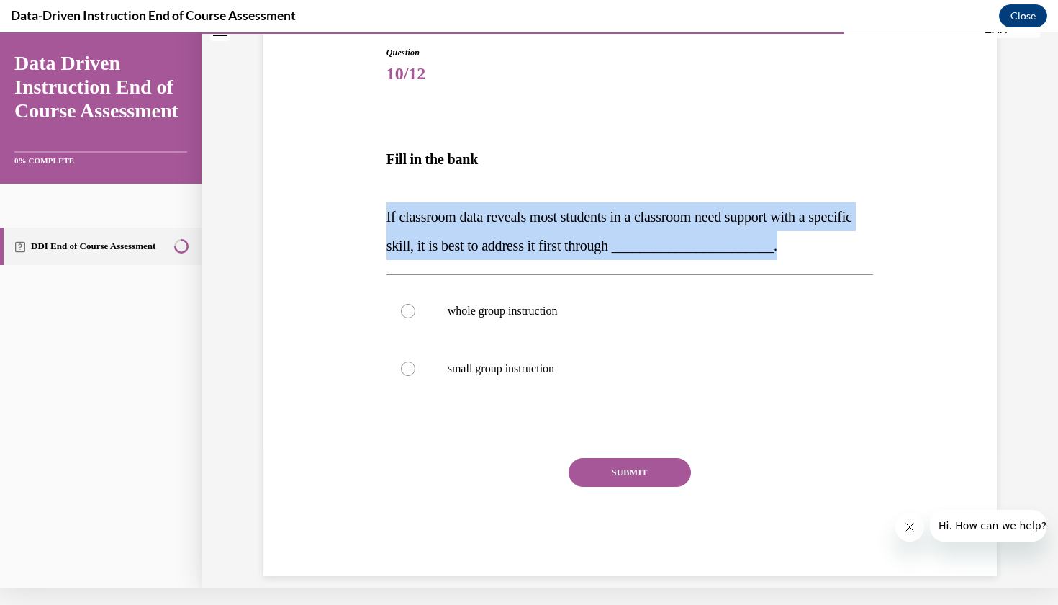
click at [410, 248] on span "If classroom data reveals most students in a classroom need support with a spec…" at bounding box center [619, 231] width 466 height 45
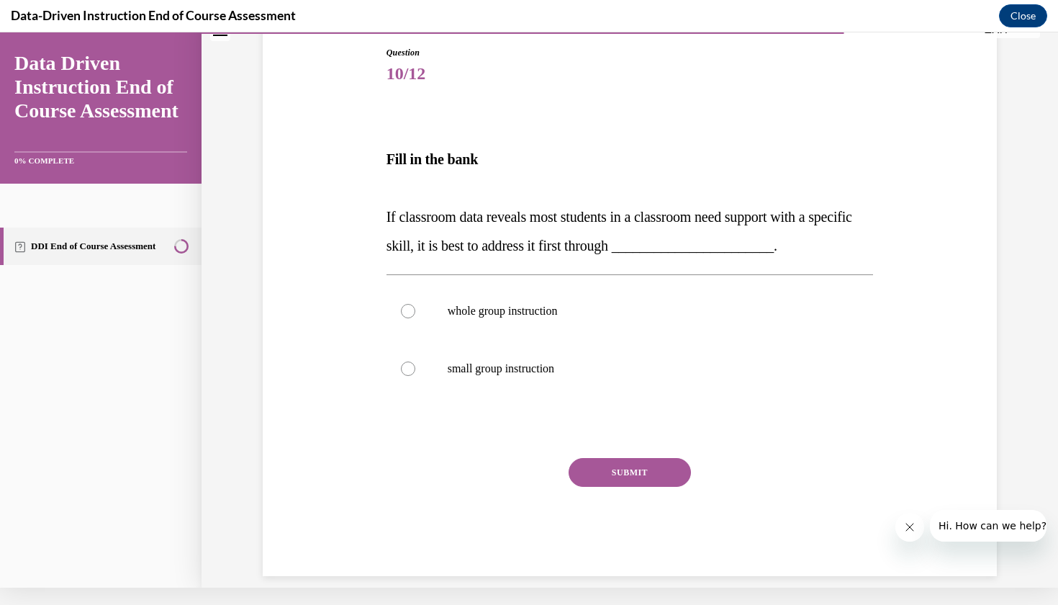
click at [498, 260] on div "Question 10/12 Fill in the bank If classroom data reveals most students in a cl…" at bounding box center [629, 311] width 487 height 530
click at [504, 254] on p "If classroom data reveals most students in a classroom need support with a spec…" at bounding box center [629, 231] width 487 height 58
click at [408, 250] on span "If classroom data reveals most students in a classroom need support with a spec…" at bounding box center [619, 231] width 466 height 45
click at [410, 316] on div at bounding box center [408, 311] width 14 height 14
click at [410, 316] on input "whole group instruction" at bounding box center [408, 311] width 14 height 14
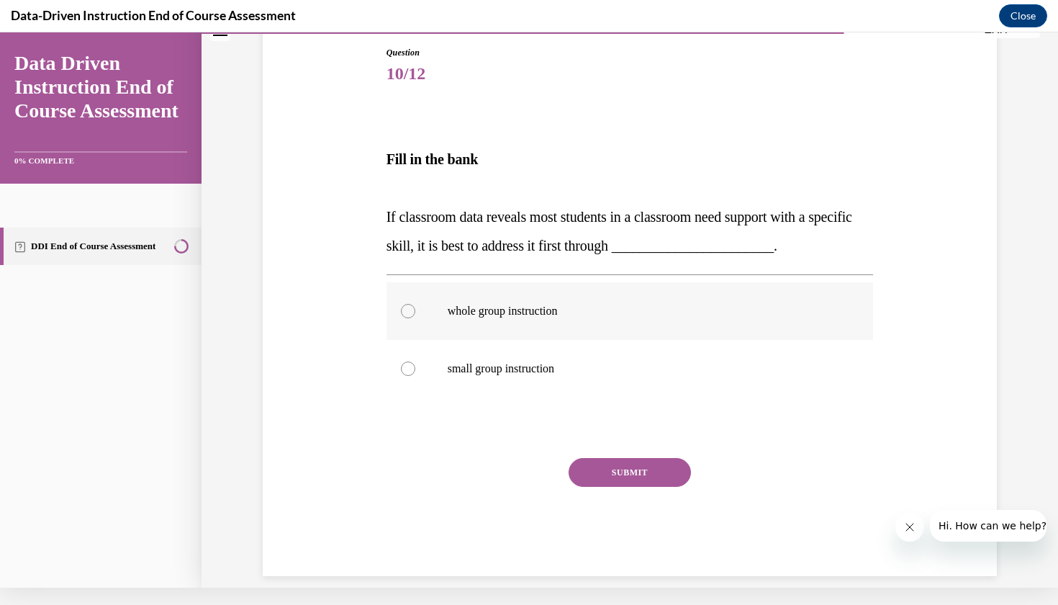
radio input "true"
click at [409, 312] on circle at bounding box center [408, 311] width 4 height 4
click at [409, 312] on input "whole group instruction" at bounding box center [408, 311] width 14 height 14
click at [630, 414] on div "Question 10/12 Fill in the bank If classroom data reveals most students in a cl…" at bounding box center [629, 311] width 487 height 530
click at [620, 410] on div "Question 10/12 Fill in the bank If classroom data reveals most students in a cl…" at bounding box center [629, 311] width 487 height 530
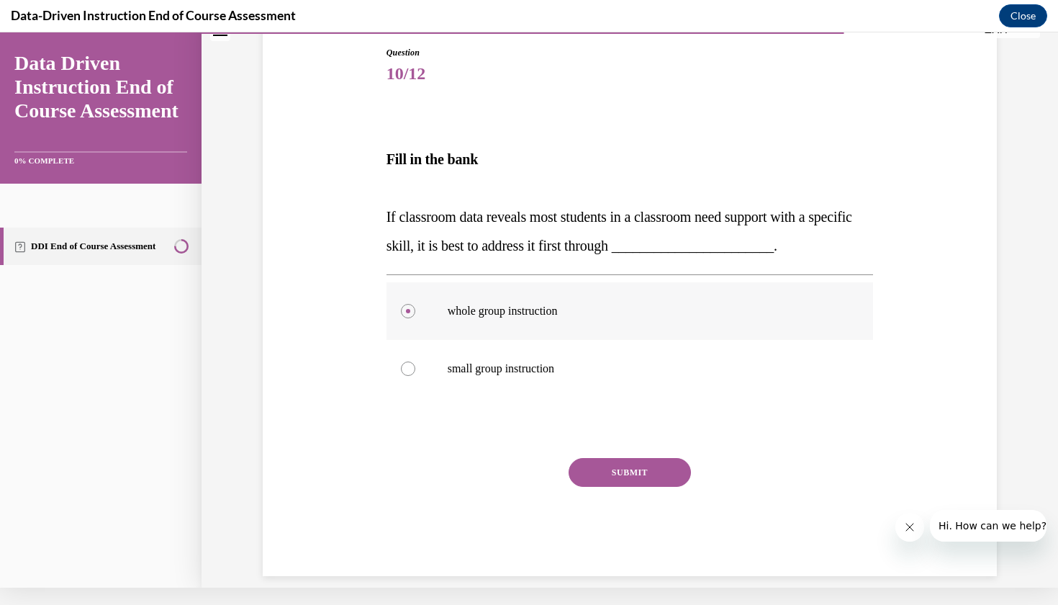
click at [640, 289] on label "whole group instruction" at bounding box center [629, 311] width 487 height 58
click at [415, 304] on input "whole group instruction" at bounding box center [408, 311] width 14 height 14
click at [661, 476] on button "SUBMIT" at bounding box center [630, 472] width 122 height 29
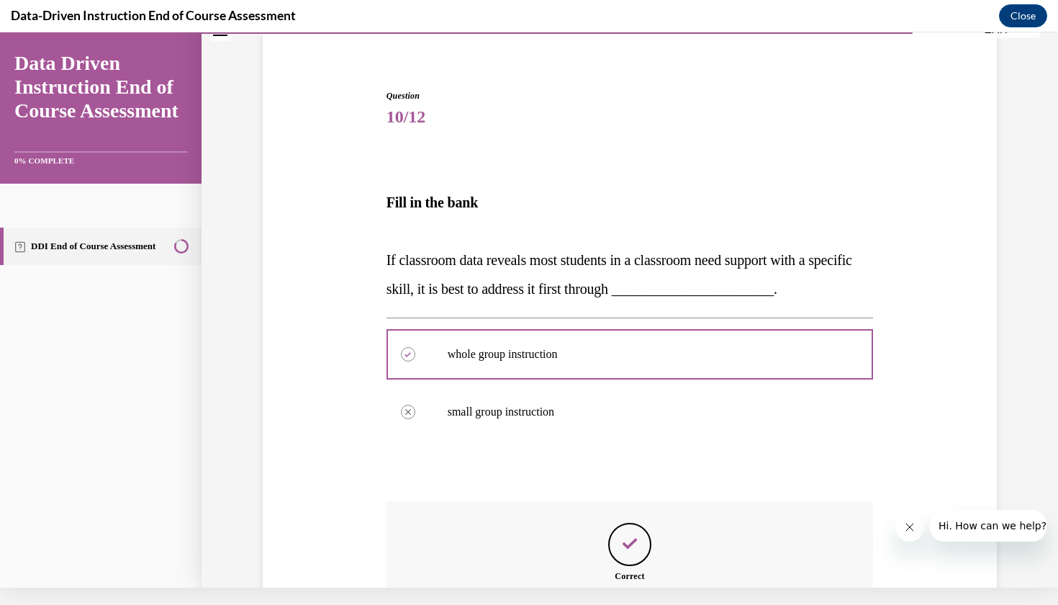
scroll to position [253, 0]
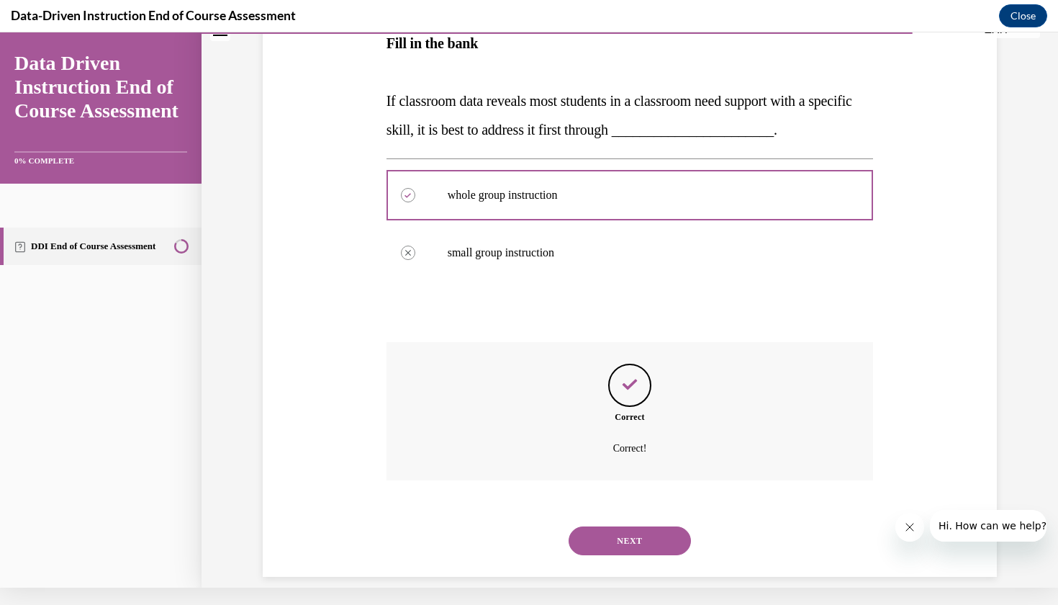
click at [654, 526] on button "NEXT" at bounding box center [630, 540] width 122 height 29
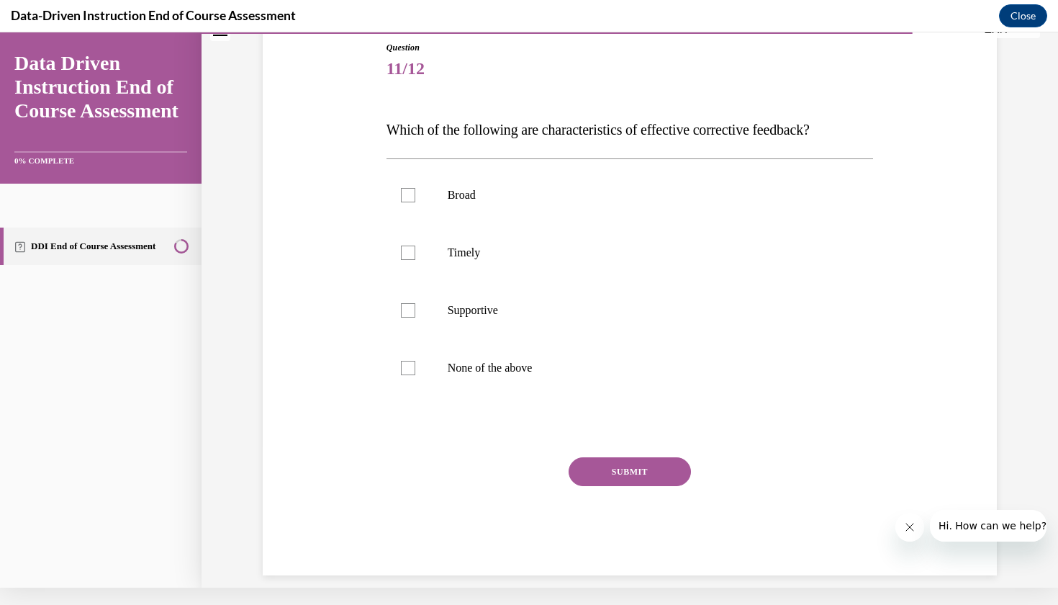
scroll to position [141, 0]
click at [647, 272] on label "Timely" at bounding box center [629, 254] width 487 height 58
click at [415, 261] on input "Timely" at bounding box center [408, 253] width 14 height 14
checkbox input "true"
click at [624, 320] on label "Supportive" at bounding box center [629, 311] width 487 height 58
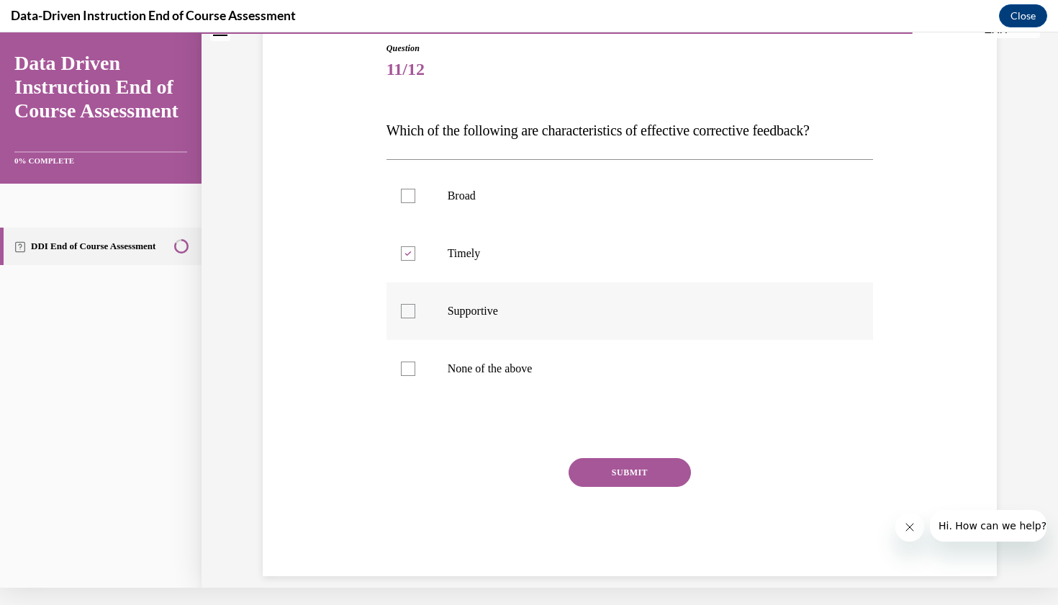
click at [415, 318] on input "Supportive" at bounding box center [408, 311] width 14 height 14
checkbox input "true"
click at [590, 481] on button "SUBMIT" at bounding box center [630, 472] width 122 height 29
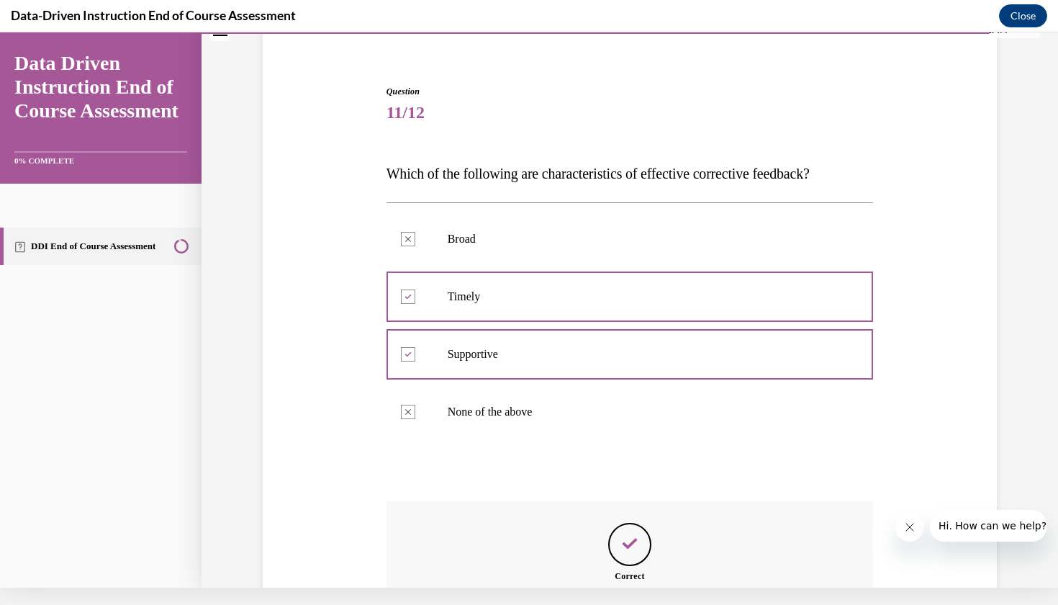
scroll to position [257, 0]
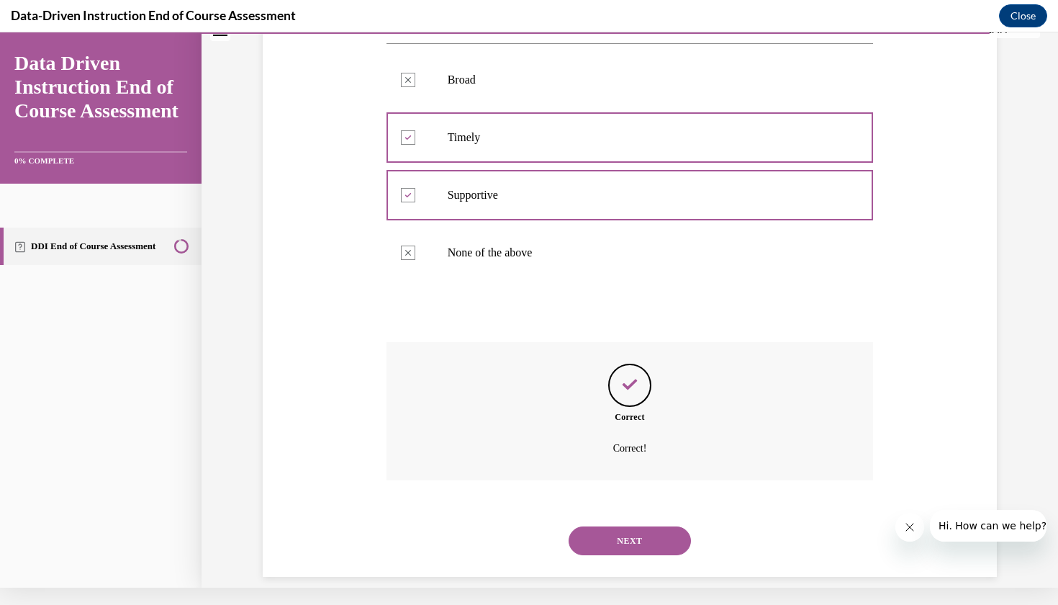
click at [625, 526] on button "NEXT" at bounding box center [630, 540] width 122 height 29
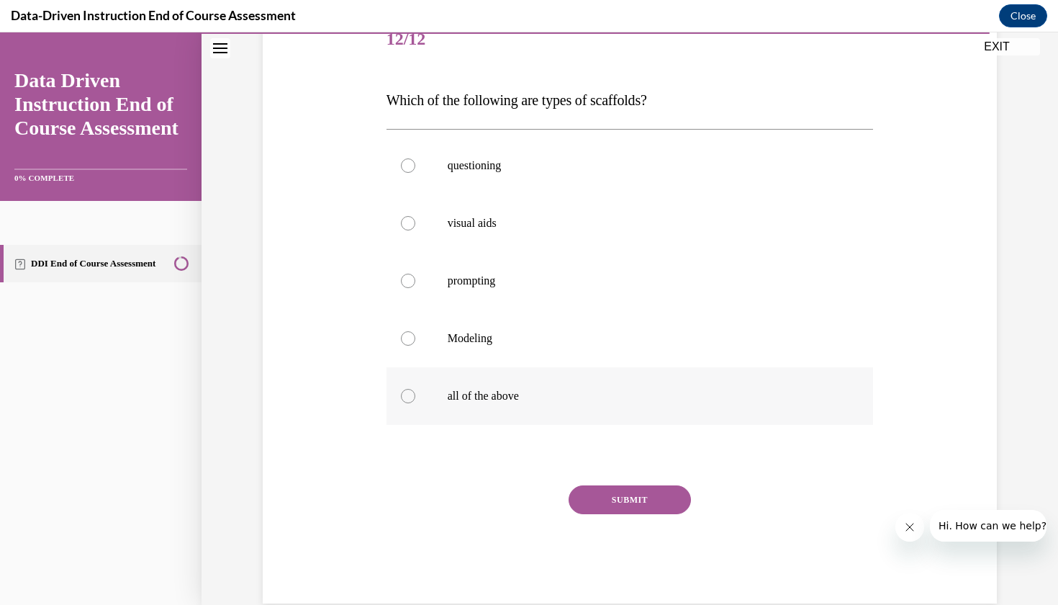
click at [530, 420] on label "all of the above" at bounding box center [629, 396] width 487 height 58
click at [415, 403] on input "all of the above" at bounding box center [408, 396] width 14 height 14
radio input "true"
click at [574, 520] on div "SUBMIT" at bounding box center [629, 521] width 487 height 72
click at [585, 529] on div "SUBMIT" at bounding box center [629, 521] width 487 height 72
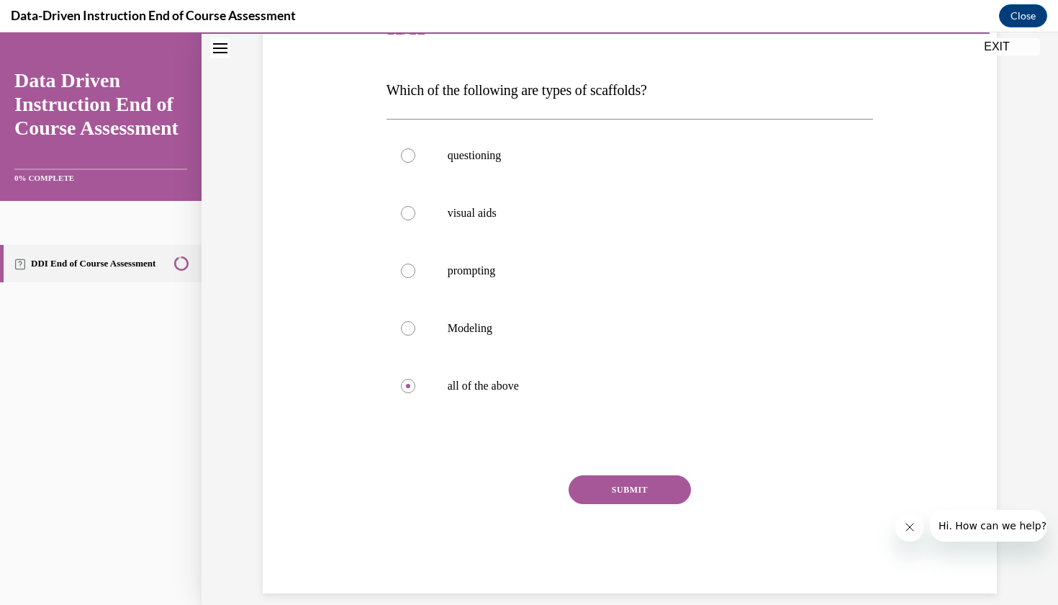
click at [666, 487] on button "SUBMIT" at bounding box center [630, 489] width 122 height 29
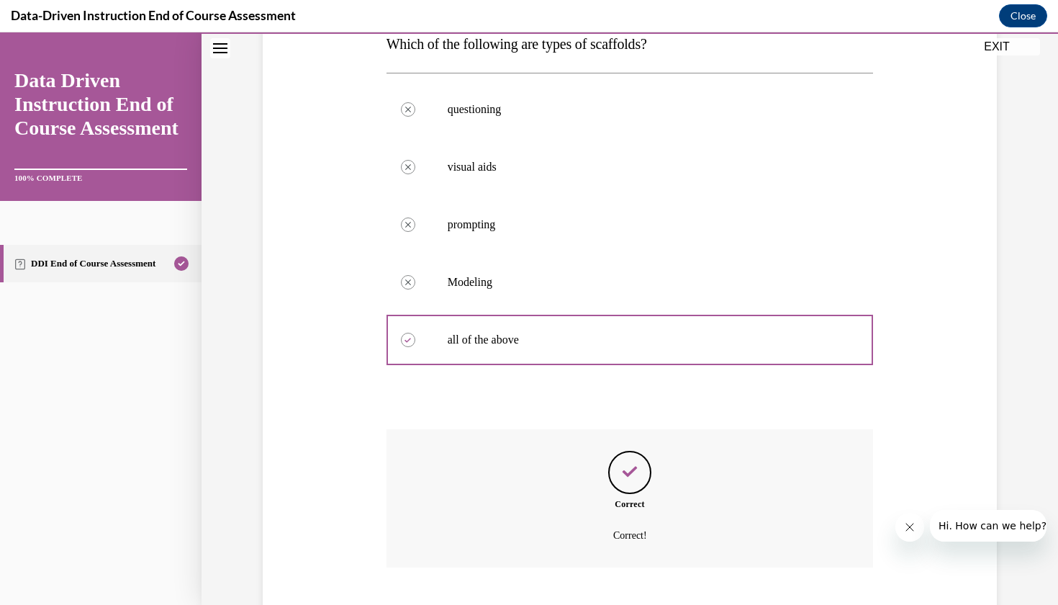
scroll to position [315, 0]
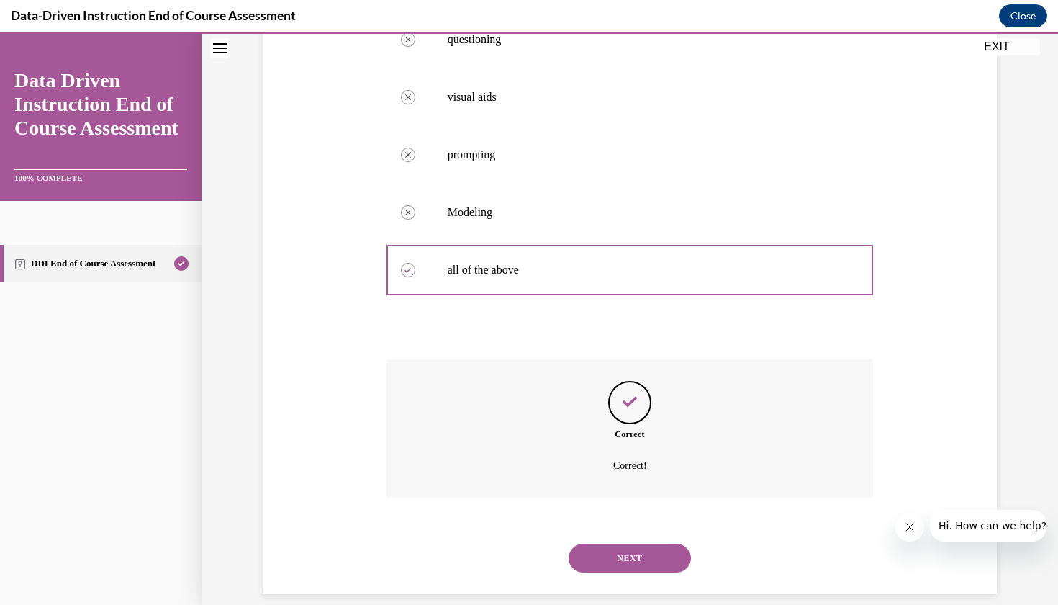
click at [641, 543] on button "NEXT" at bounding box center [630, 557] width 122 height 29
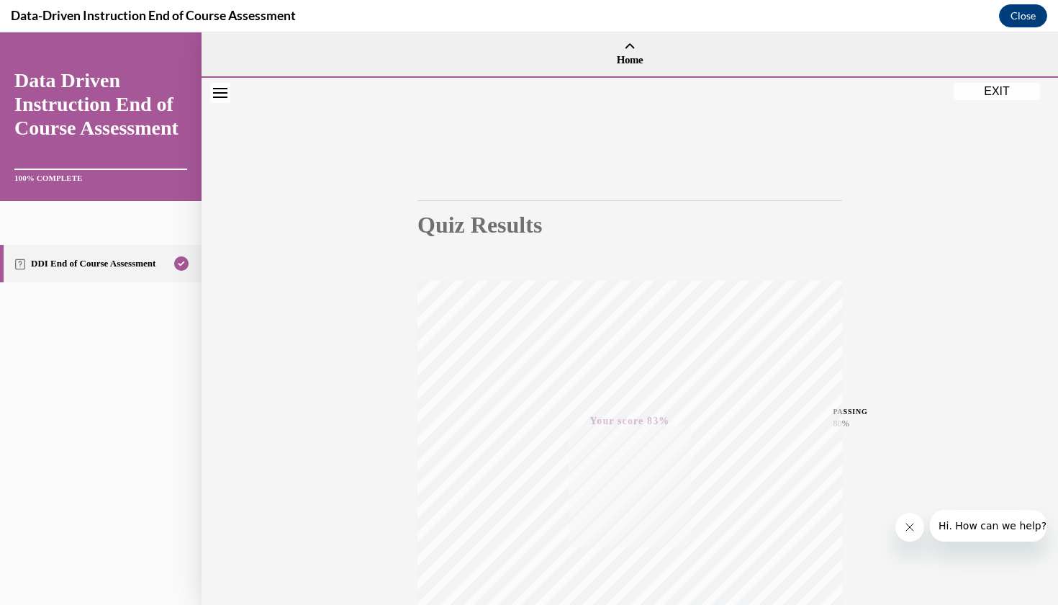
scroll to position [0, 0]
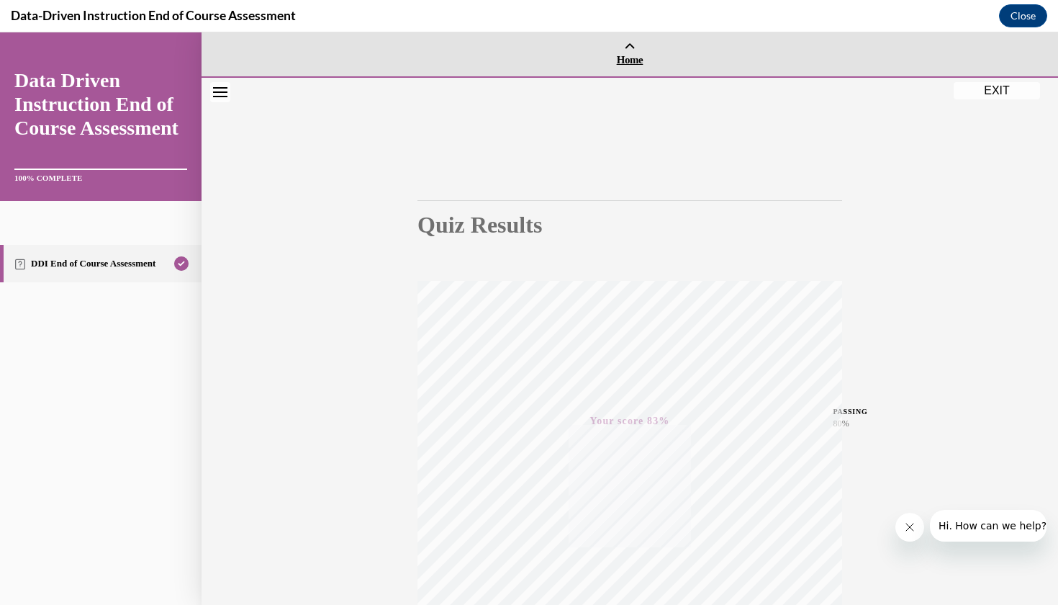
click at [636, 51] on link "Home" at bounding box center [630, 54] width 856 height 44
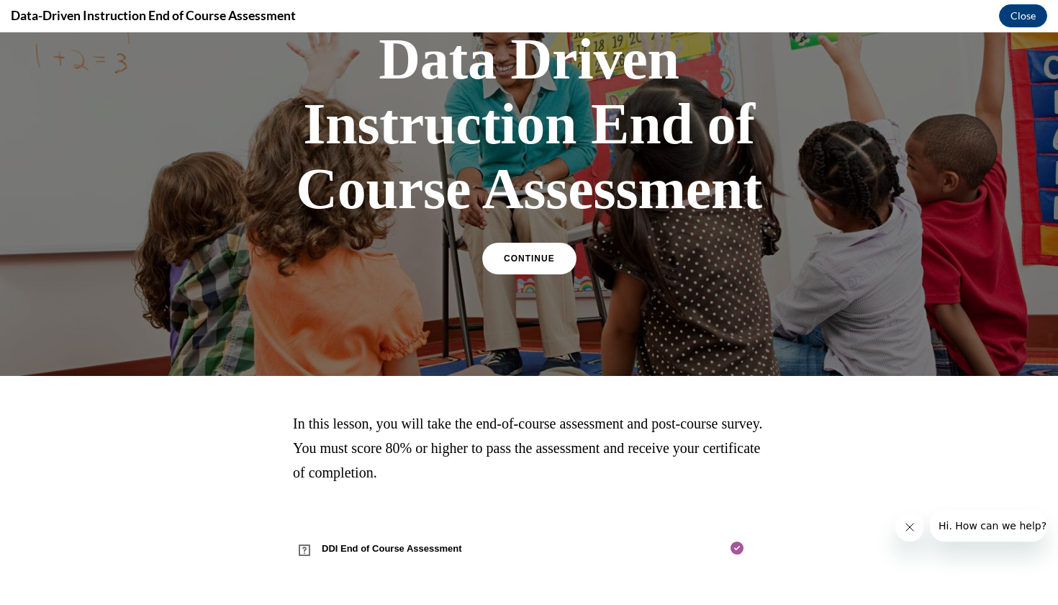
scroll to position [109, 0]
click at [564, 262] on link "CONTINUE" at bounding box center [528, 258] width 99 height 33
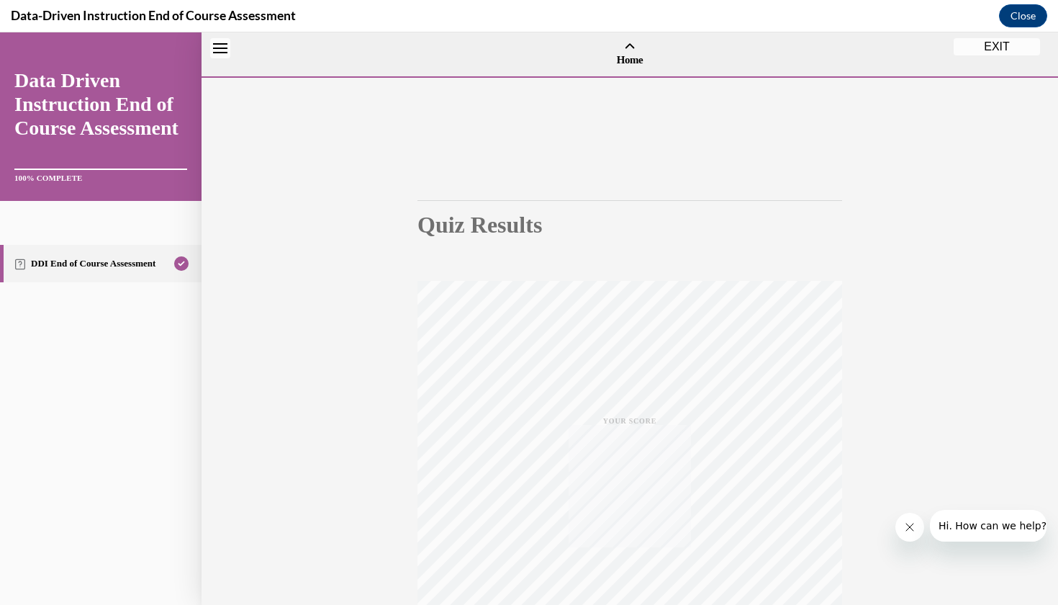
scroll to position [45, 0]
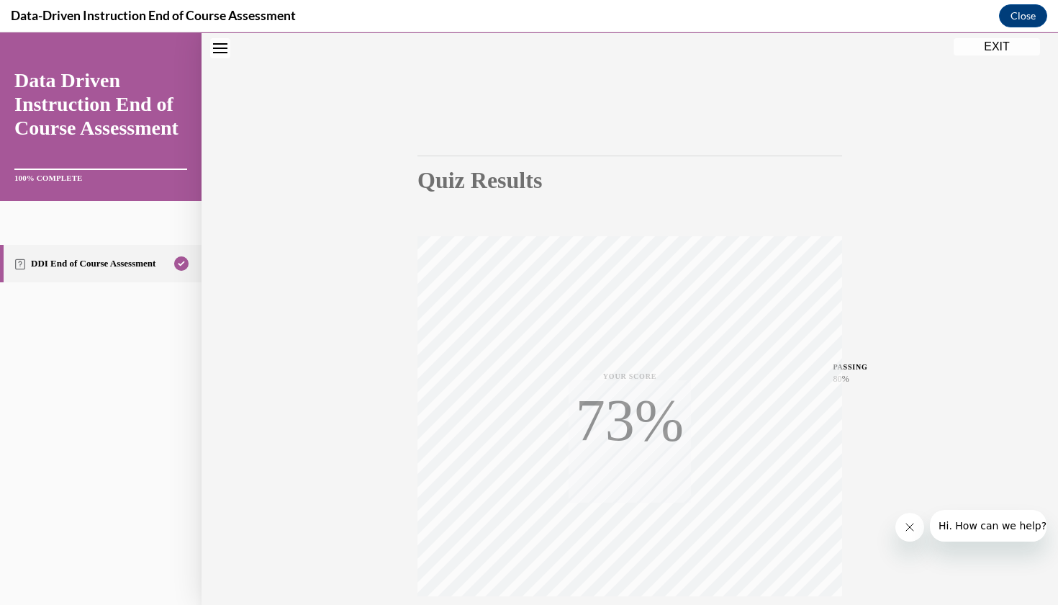
click at [1006, 45] on button "EXIT" at bounding box center [997, 46] width 86 height 17
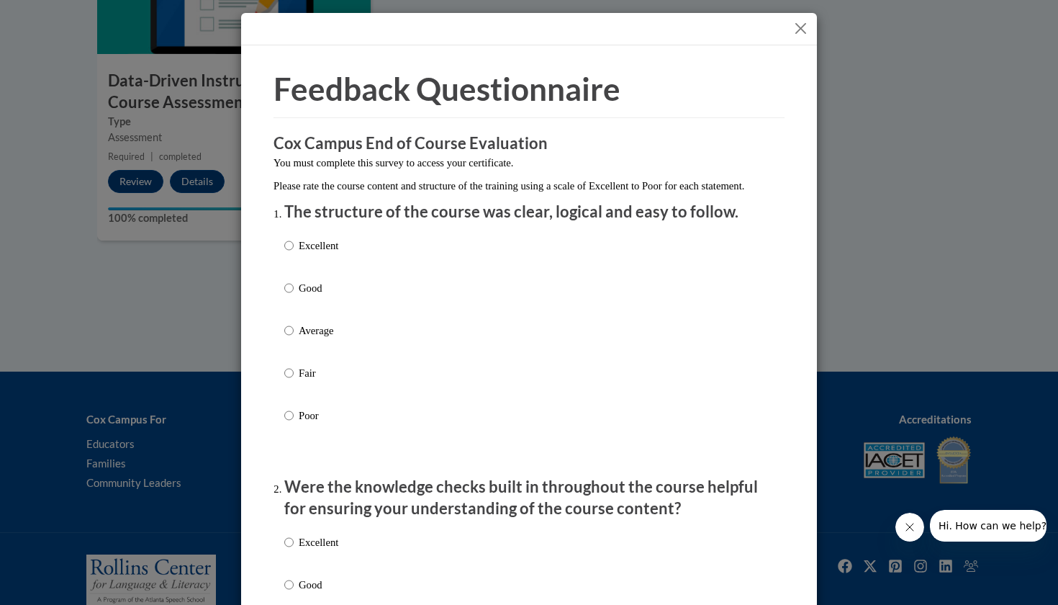
scroll to position [0, 0]
click at [322, 253] on p "Excellent" at bounding box center [319, 246] width 40 height 16
click at [294, 253] on input "Excellent" at bounding box center [288, 246] width 9 height 16
radio input "true"
click at [311, 550] on p "Excellent" at bounding box center [319, 542] width 40 height 16
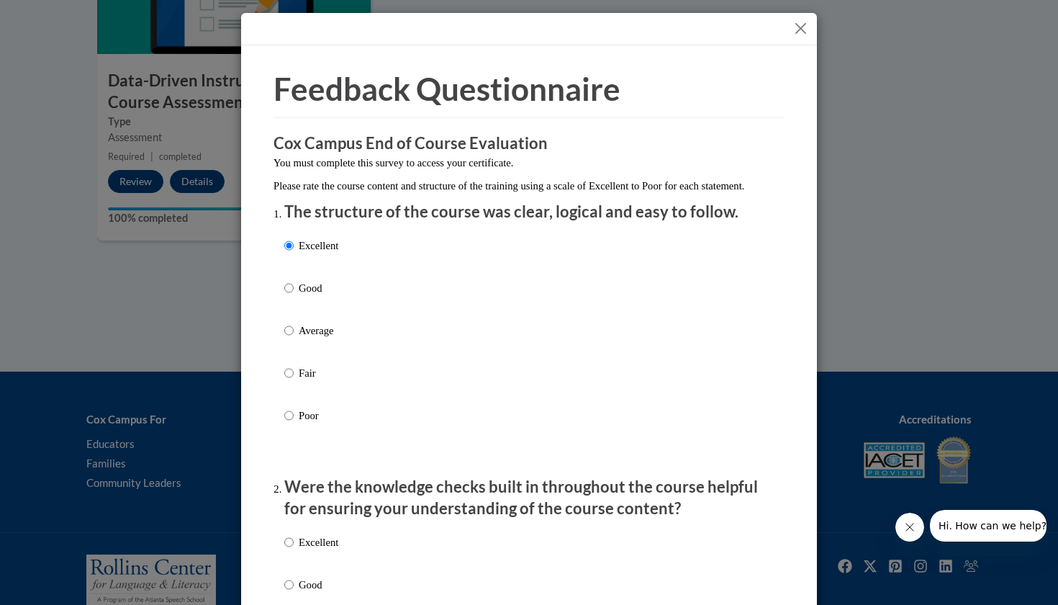
click at [294, 550] on input "Excellent" at bounding box center [288, 542] width 9 height 16
radio input "true"
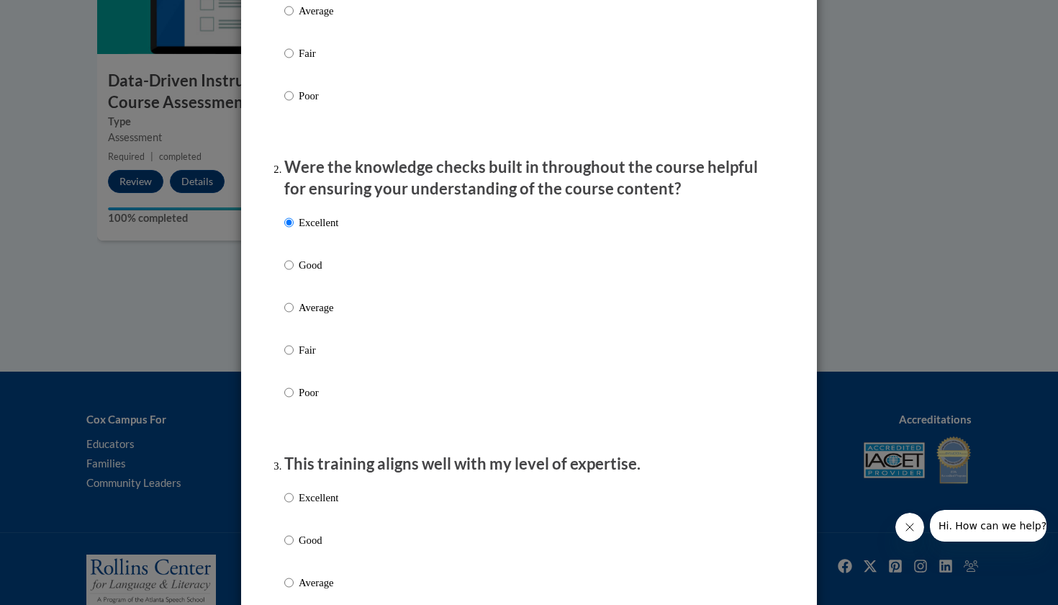
scroll to position [325, 0]
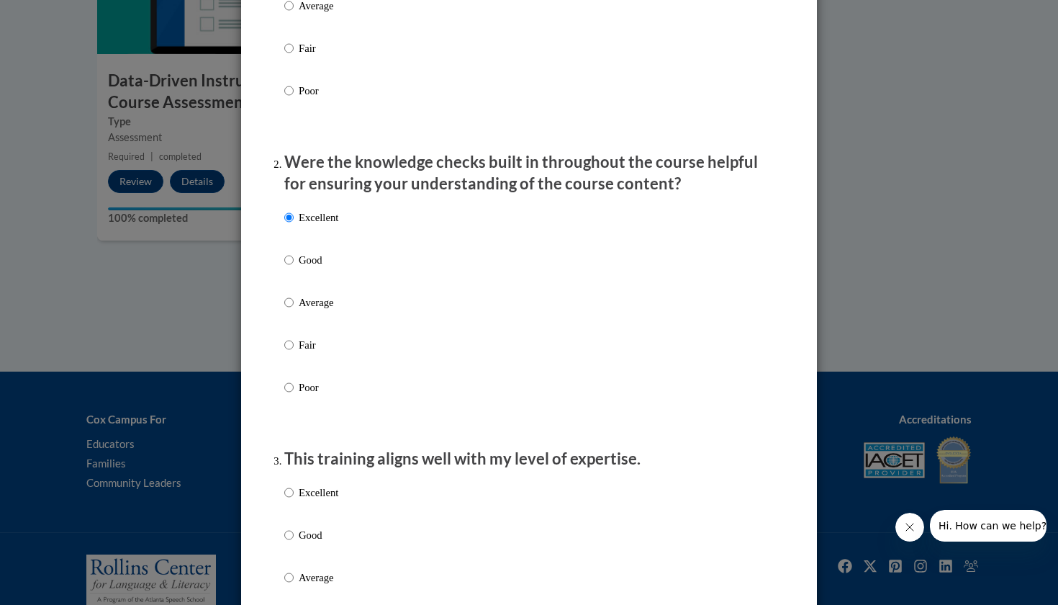
click at [338, 500] on p "Excellent" at bounding box center [319, 492] width 40 height 16
click at [294, 500] on input "Excellent" at bounding box center [288, 492] width 9 height 16
radio input "true"
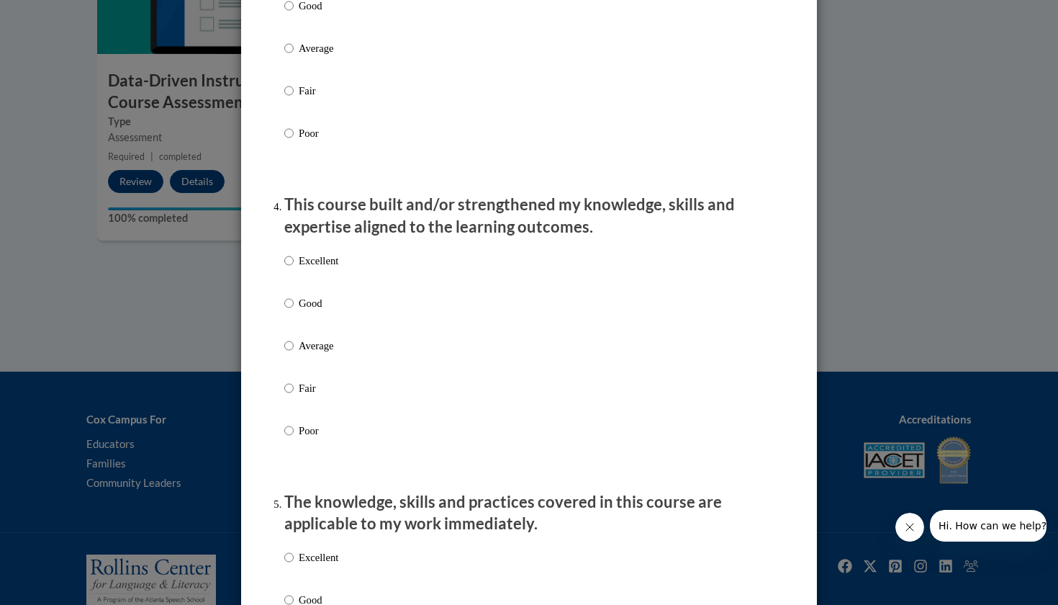
scroll to position [867, 0]
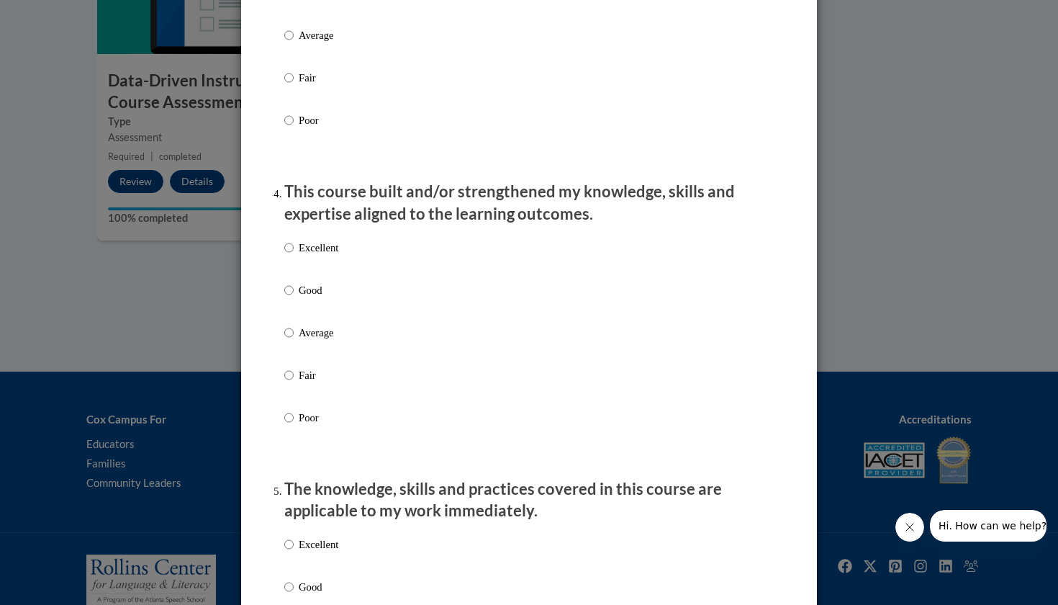
click at [389, 258] on div "Excellent Good Average Fair Poor" at bounding box center [528, 349] width 489 height 235
click at [334, 256] on p "Excellent" at bounding box center [319, 248] width 40 height 16
click at [294, 256] on input "Excellent" at bounding box center [288, 248] width 9 height 16
radio input "true"
click at [309, 552] on p "Excellent" at bounding box center [319, 544] width 40 height 16
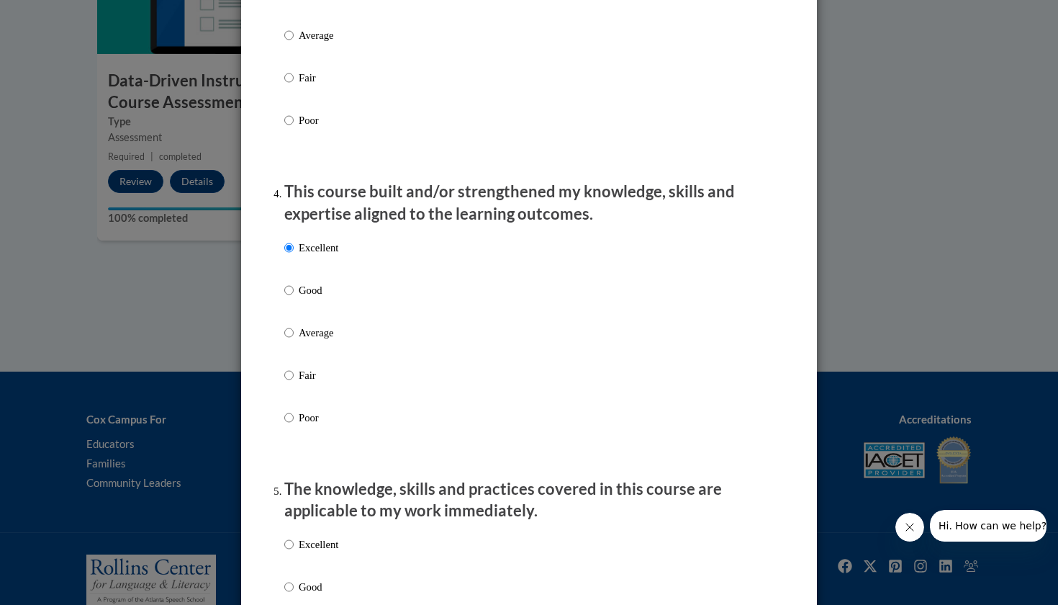
click at [294, 552] on input "Excellent" at bounding box center [288, 544] width 9 height 16
radio input "true"
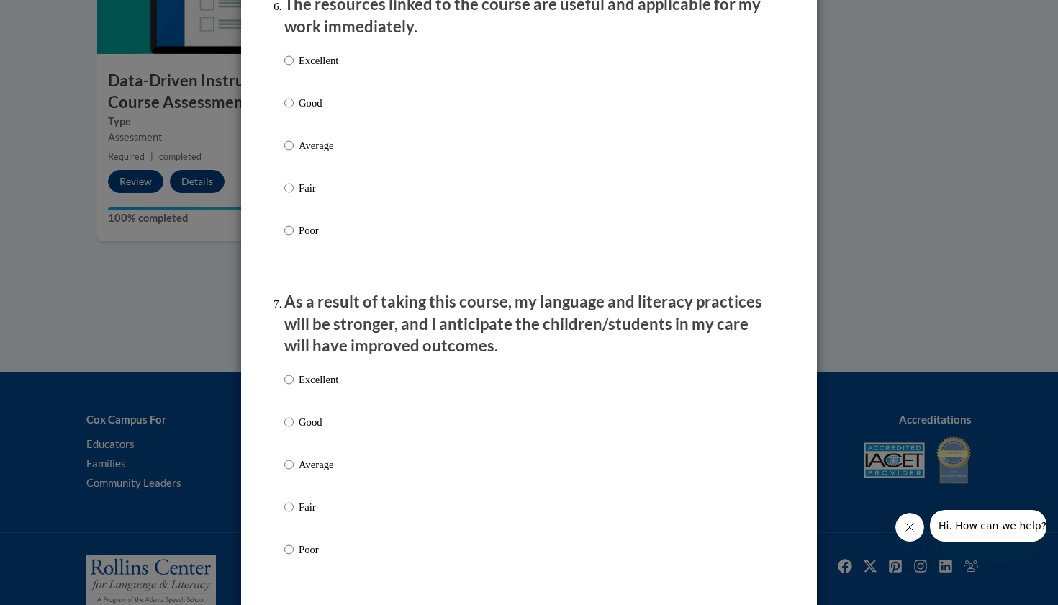
scroll to position [1655, 0]
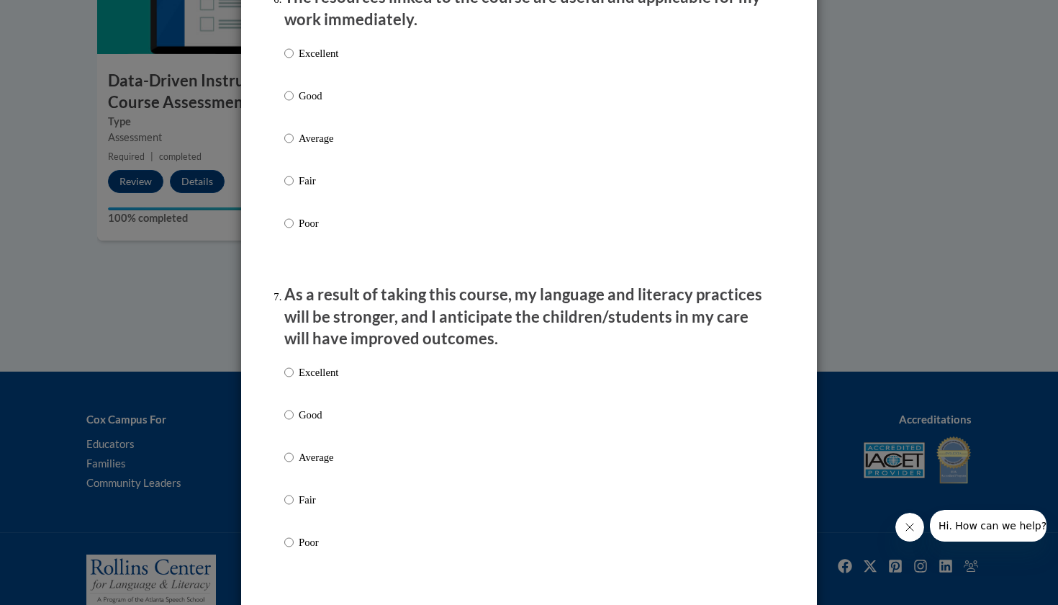
click at [326, 361] on div "Excellent Good Average Fair Poor" at bounding box center [311, 468] width 54 height 223
click at [325, 380] on p "Excellent" at bounding box center [319, 372] width 40 height 16
click at [294, 380] on input "Excellent" at bounding box center [288, 372] width 9 height 16
radio input "true"
click at [327, 61] on p "Excellent" at bounding box center [319, 53] width 40 height 16
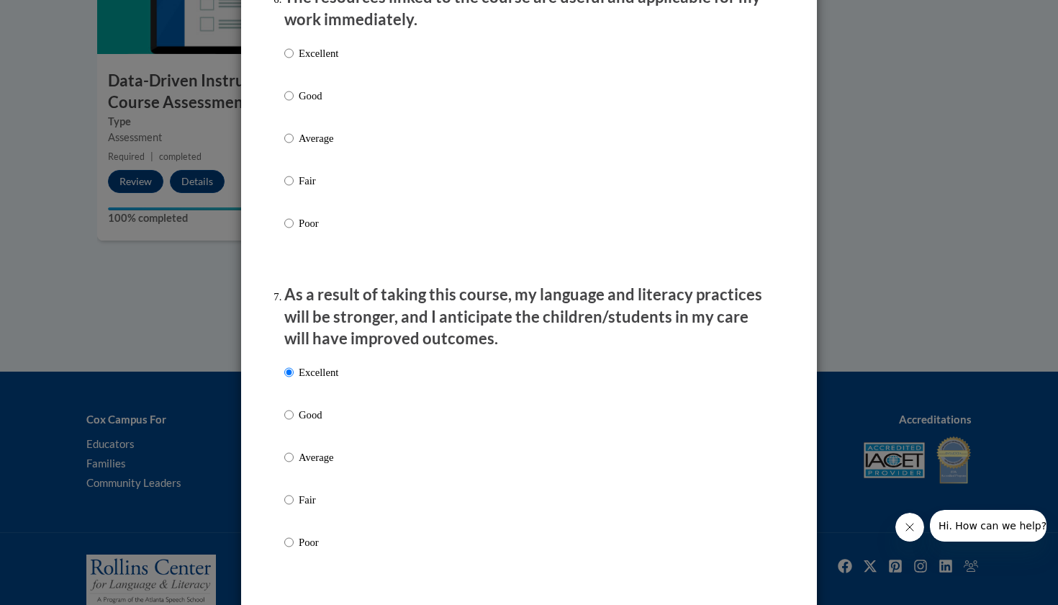
click at [294, 61] on input "Excellent" at bounding box center [288, 53] width 9 height 16
radio input "true"
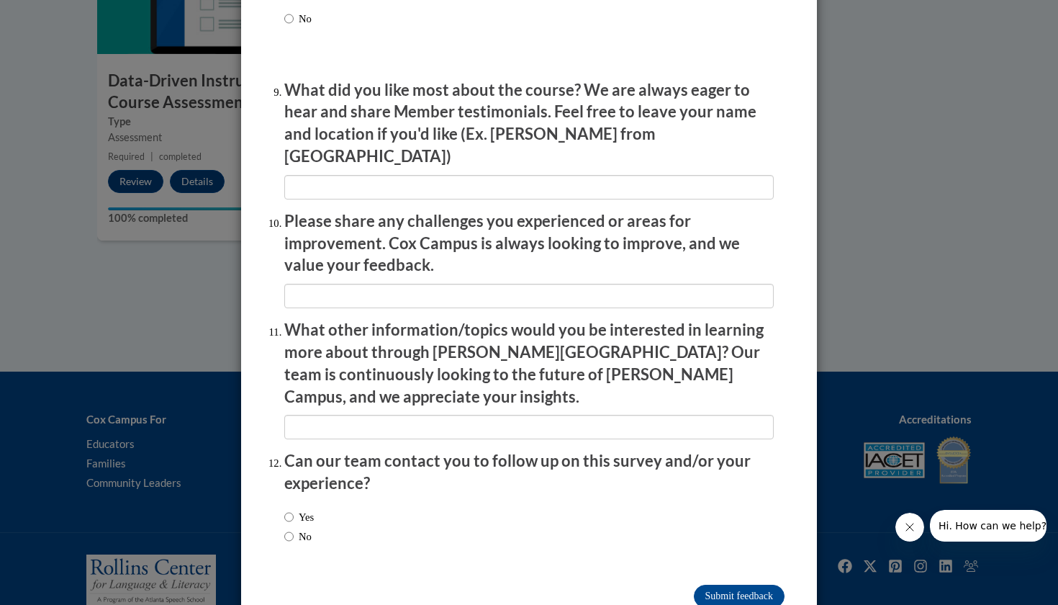
scroll to position [2369, 0]
click at [289, 529] on input "No" at bounding box center [288, 537] width 9 height 16
radio input "true"
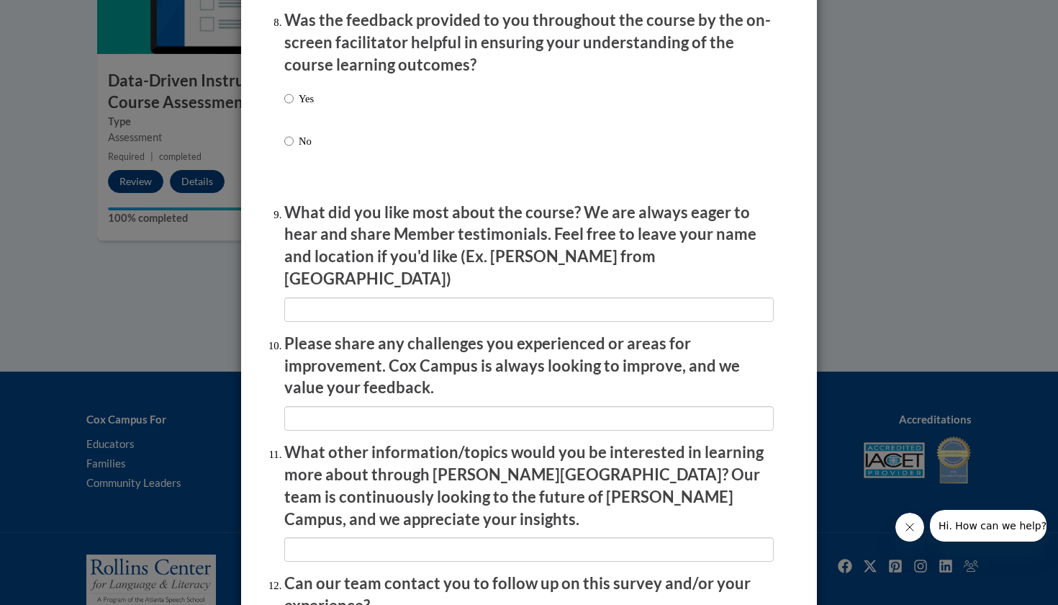
scroll to position [2244, 0]
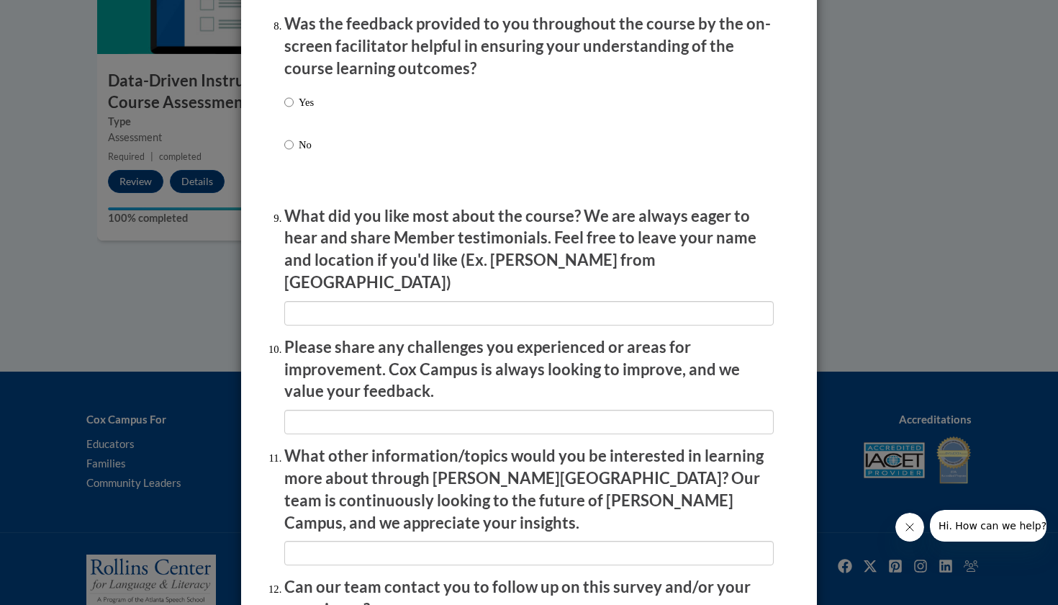
click at [297, 101] on label "Yes" at bounding box center [299, 113] width 30 height 39
click at [294, 101] on input "Yes" at bounding box center [288, 102] width 9 height 16
radio input "true"
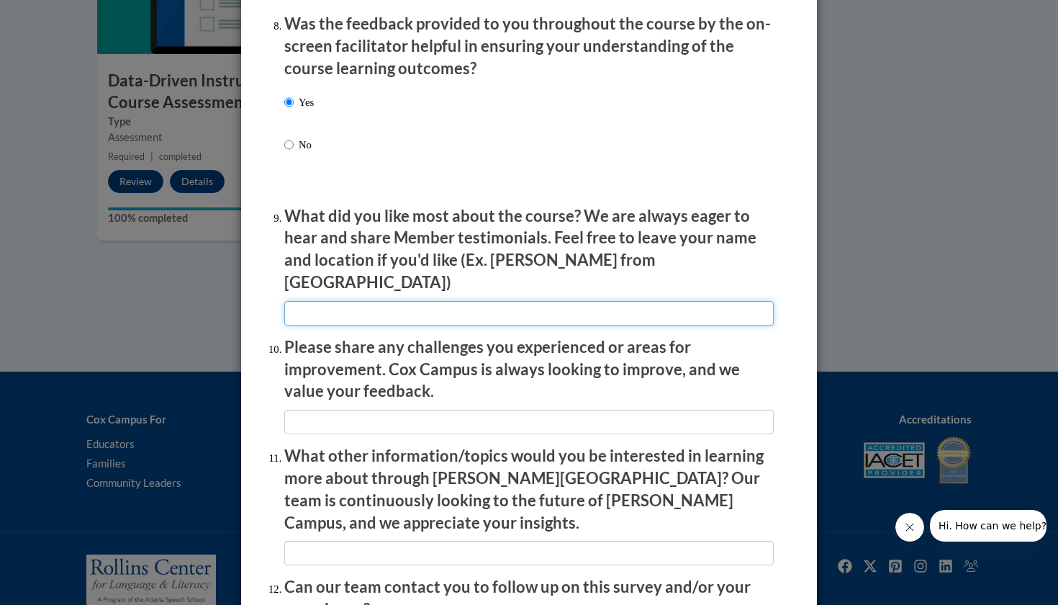
click at [368, 301] on input "textbox" at bounding box center [528, 313] width 489 height 24
type input "Professor"
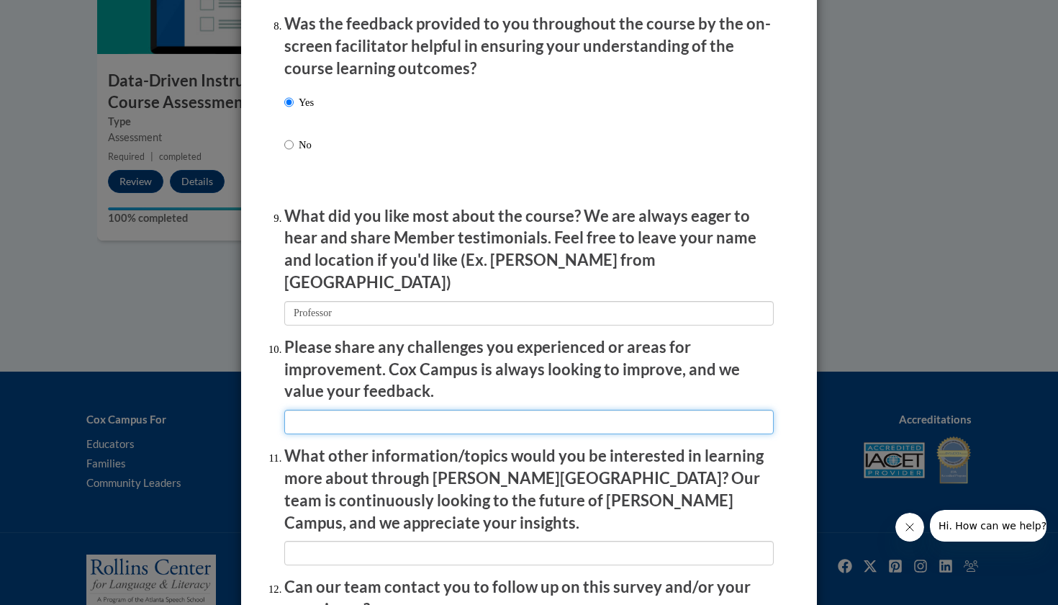
click at [374, 410] on input "textbox" at bounding box center [528, 422] width 489 height 24
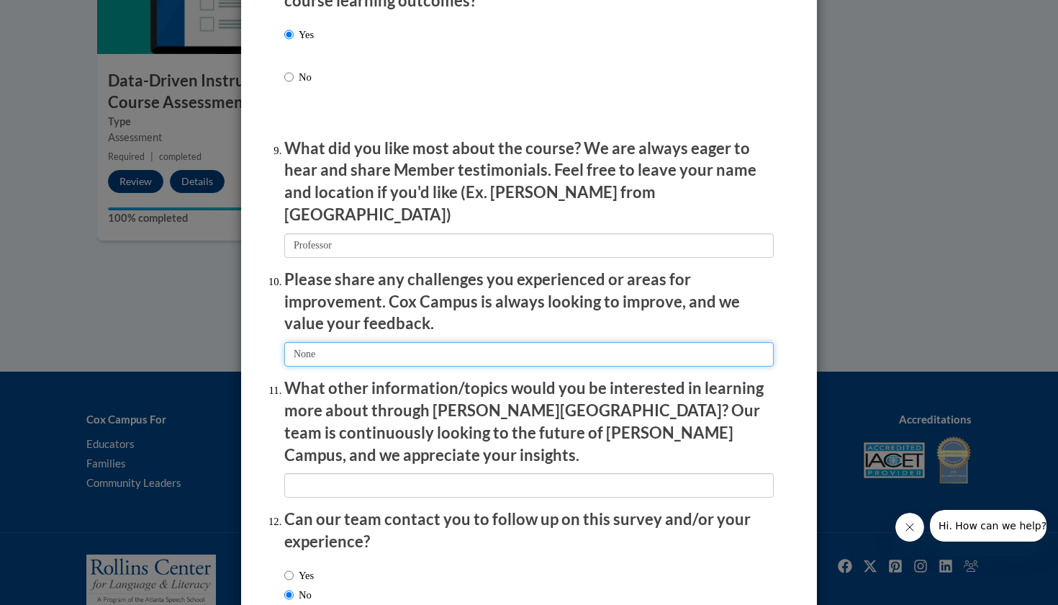
scroll to position [2355, 0]
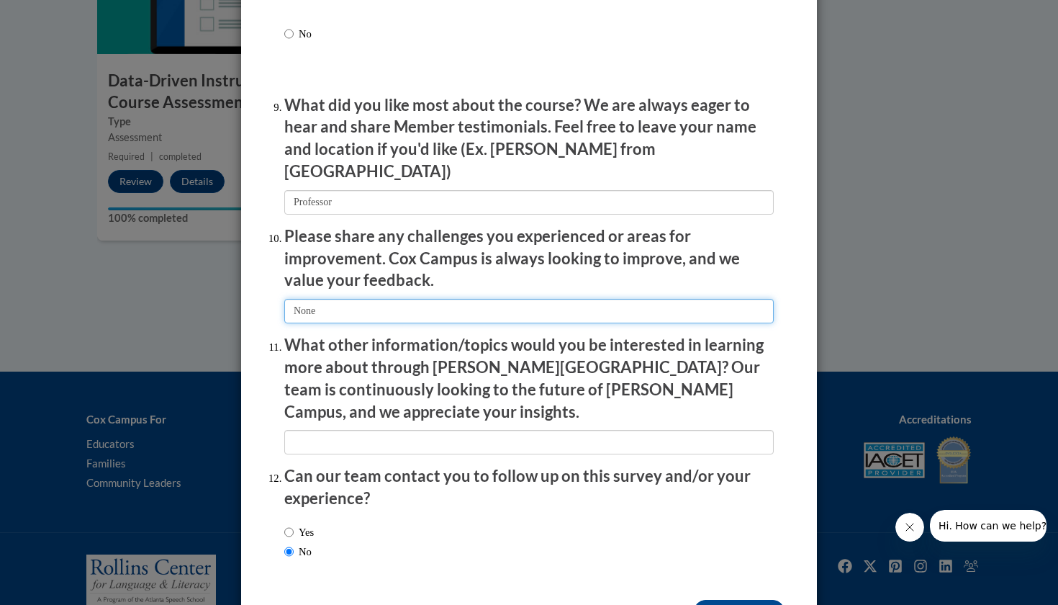
type input "None"
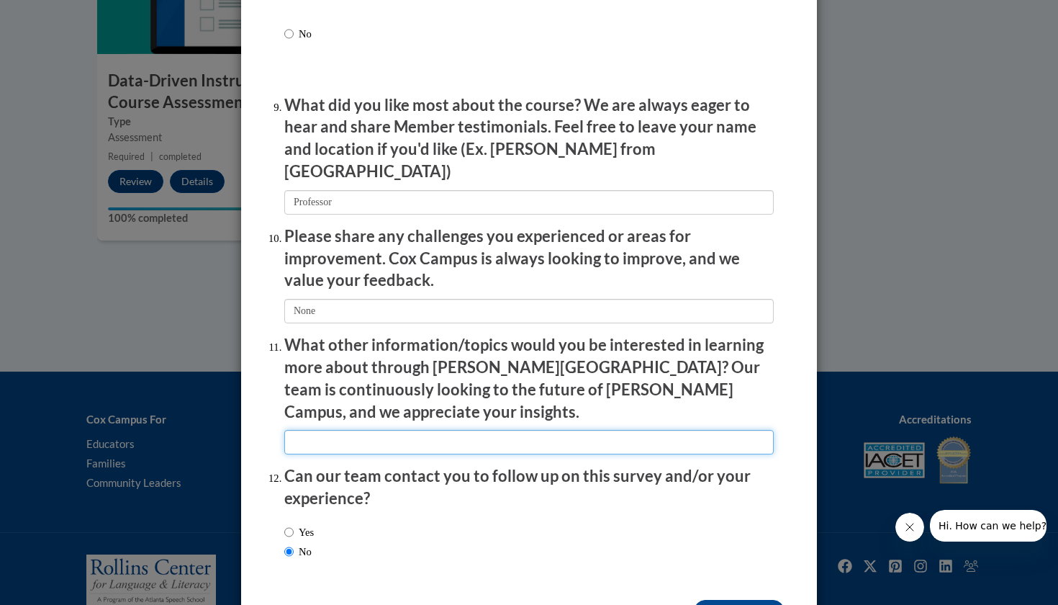
click at [360, 430] on input "textbox" at bounding box center [528, 442] width 489 height 24
click at [386, 430] on input "textbox" at bounding box center [528, 442] width 489 height 24
click at [412, 430] on input "textbox" at bounding box center [528, 442] width 489 height 24
type input "N/A"
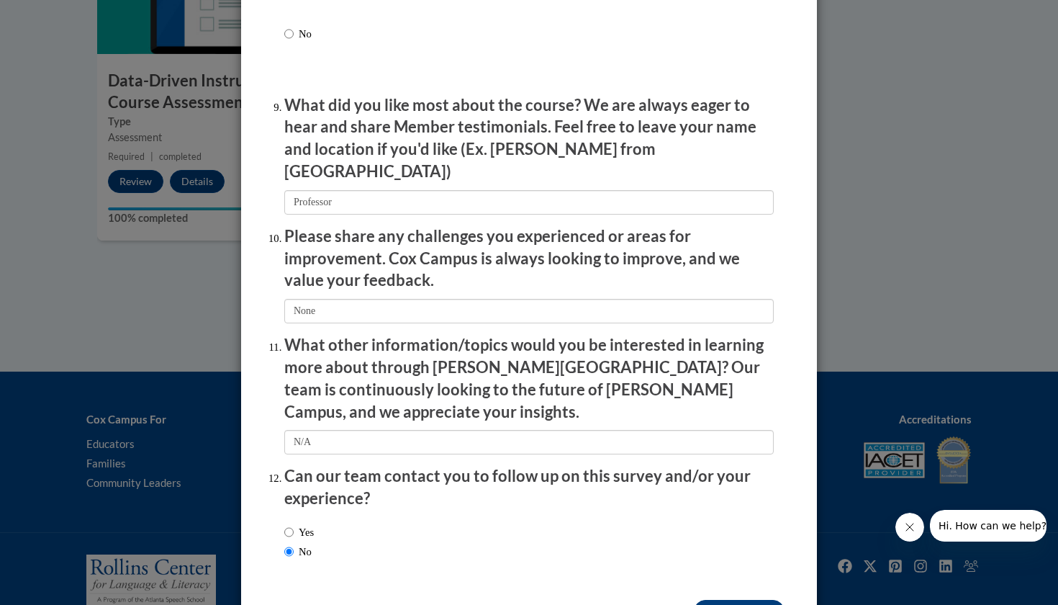
click at [750, 600] on input "Submit feedback" at bounding box center [739, 611] width 91 height 23
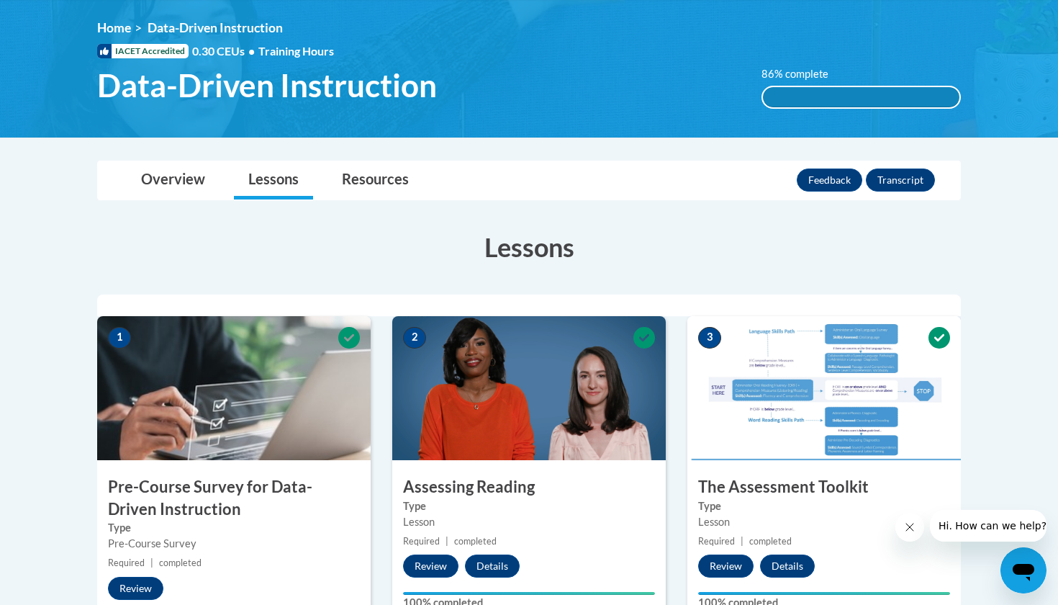
scroll to position [173, 0]
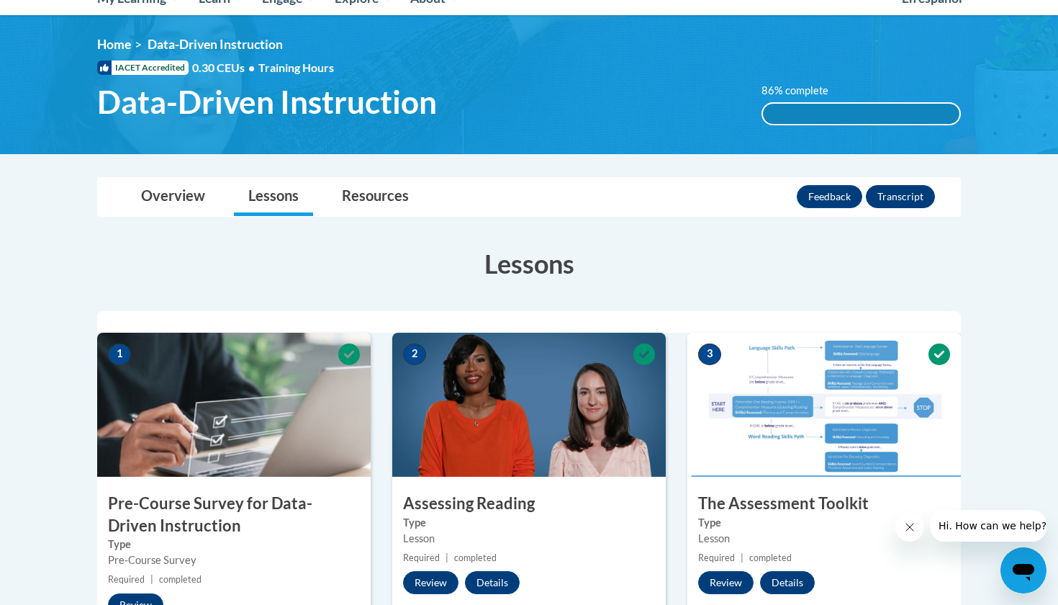
click at [890, 191] on button "Transcript" at bounding box center [900, 196] width 69 height 23
click at [869, 109] on div "86% complete" at bounding box center [861, 114] width 197 height 20
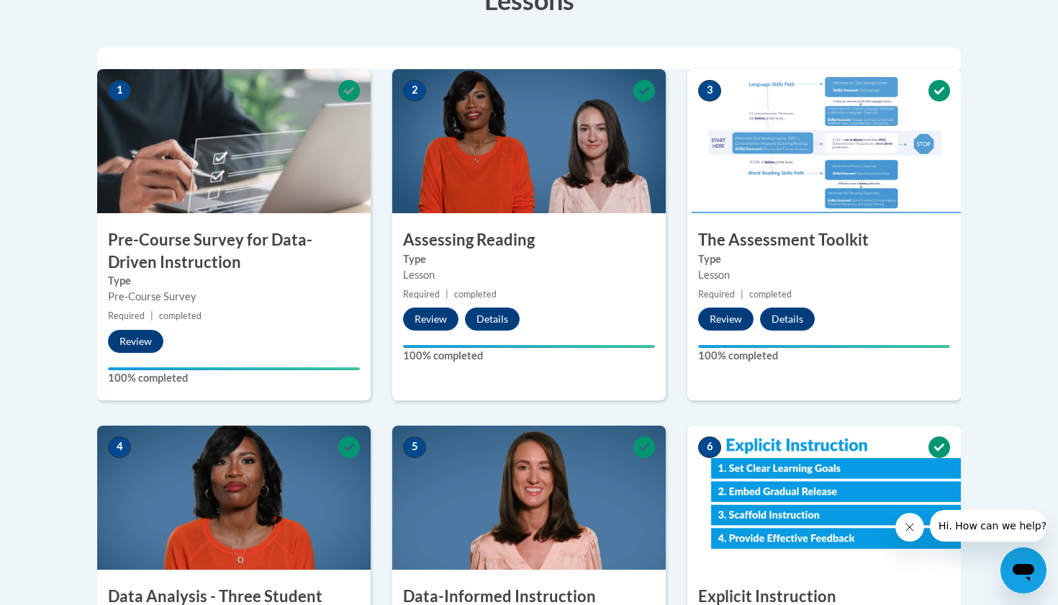
scroll to position [437, 0]
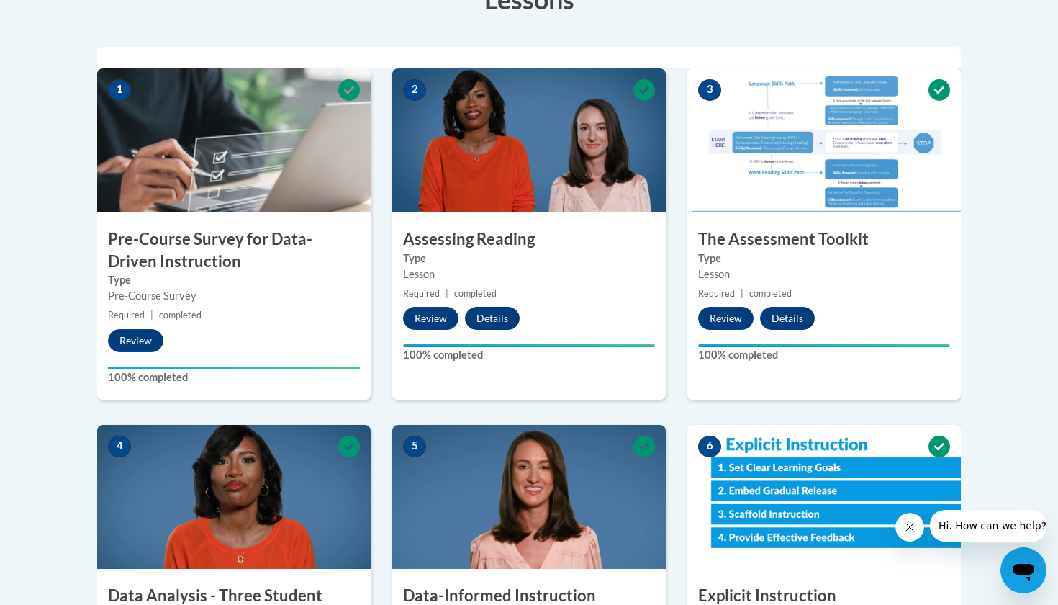
click at [503, 317] on button "Details" at bounding box center [492, 318] width 55 height 23
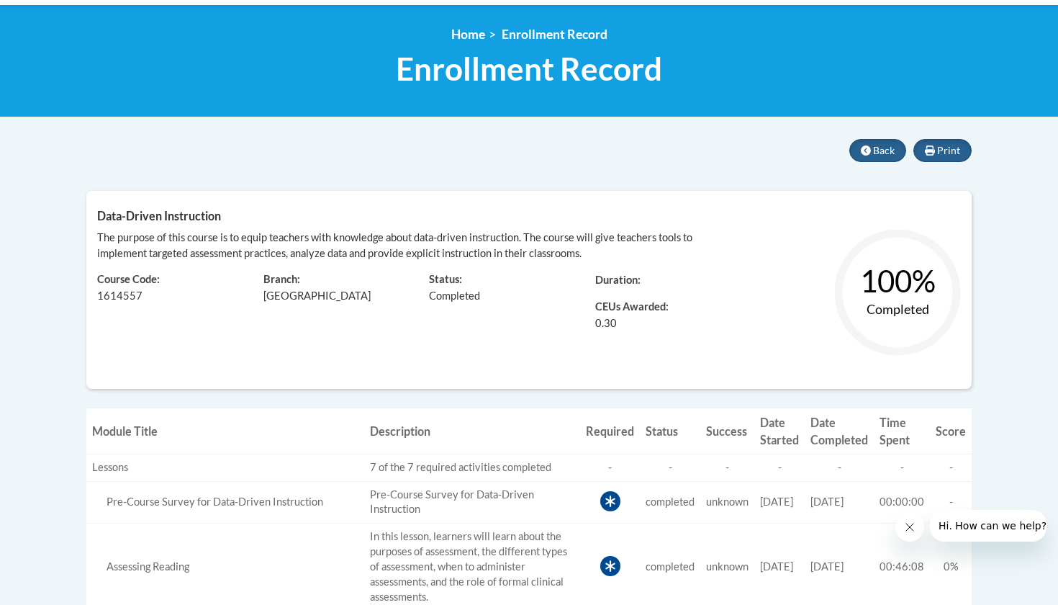
scroll to position [183, 0]
click at [759, 319] on div "100% Completed" at bounding box center [862, 304] width 222 height 148
click at [924, 148] on button "Print" at bounding box center [942, 150] width 58 height 23
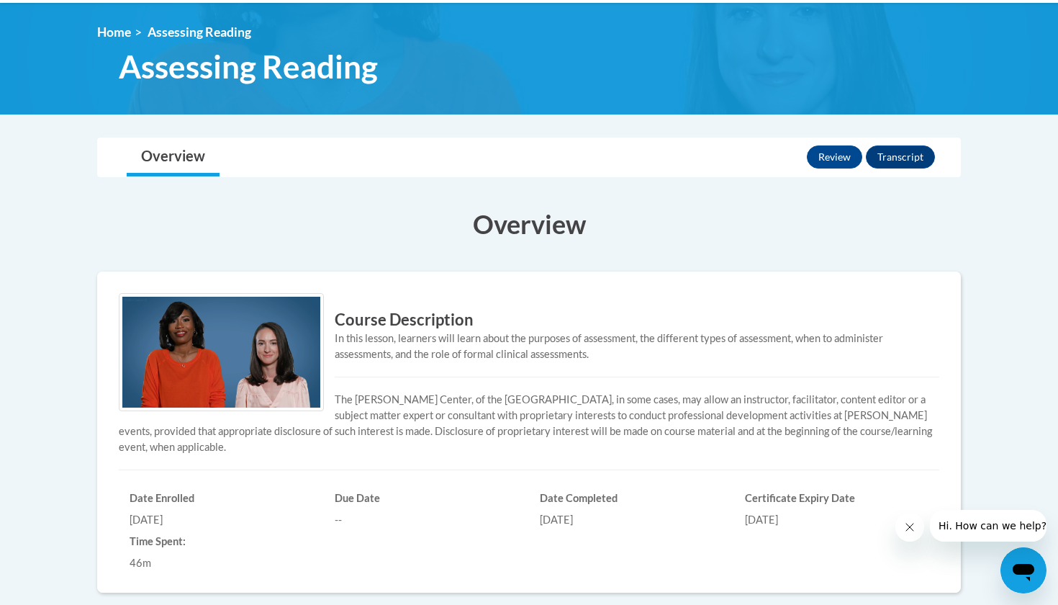
scroll to position [184, 0]
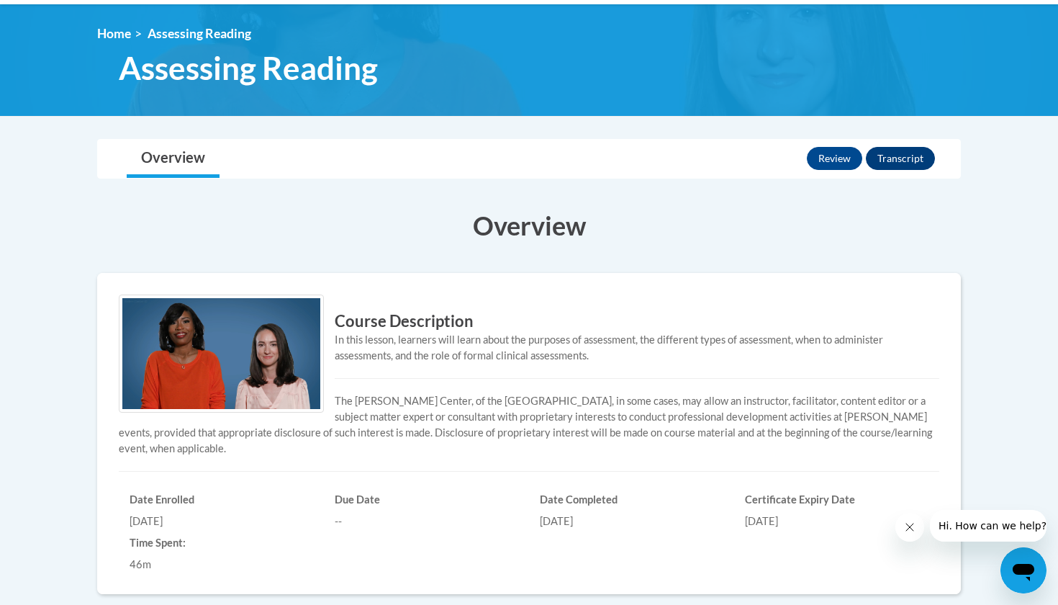
click at [911, 157] on button "Transcript" at bounding box center [900, 158] width 69 height 23
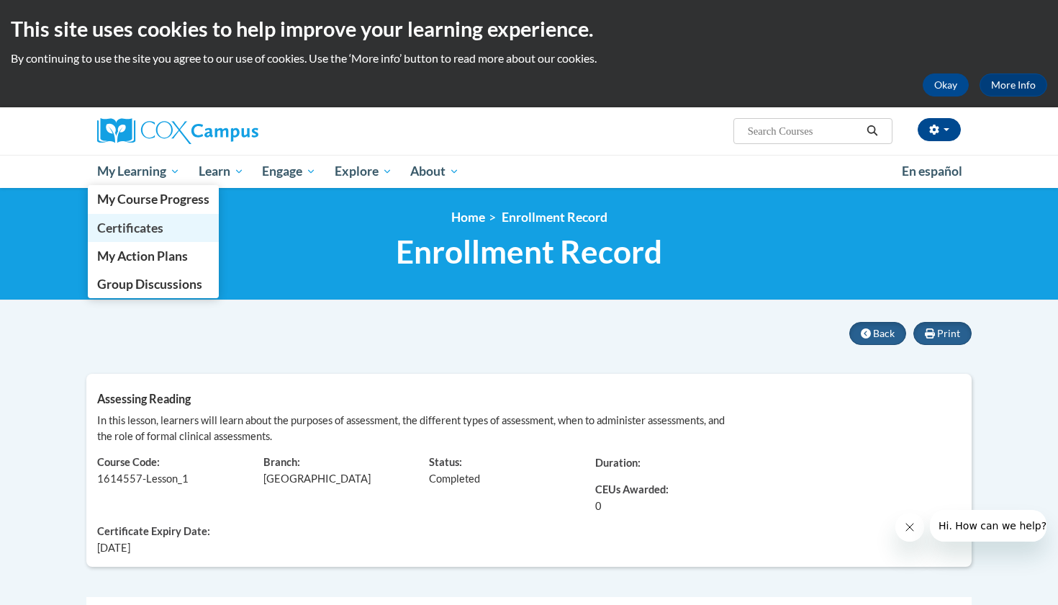
click at [121, 229] on span "Certificates" at bounding box center [130, 227] width 66 height 15
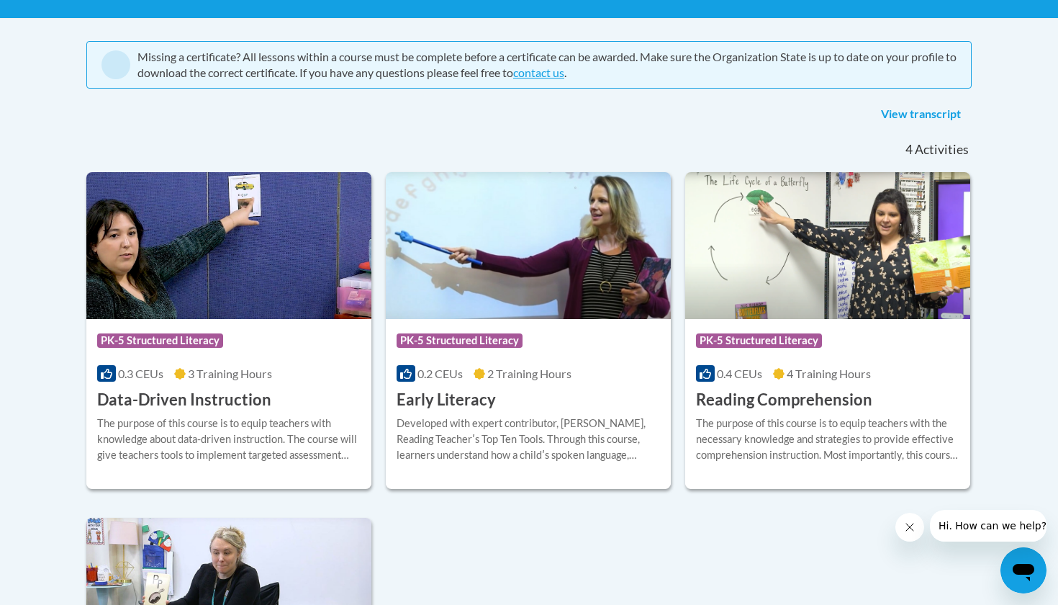
scroll to position [282, 0]
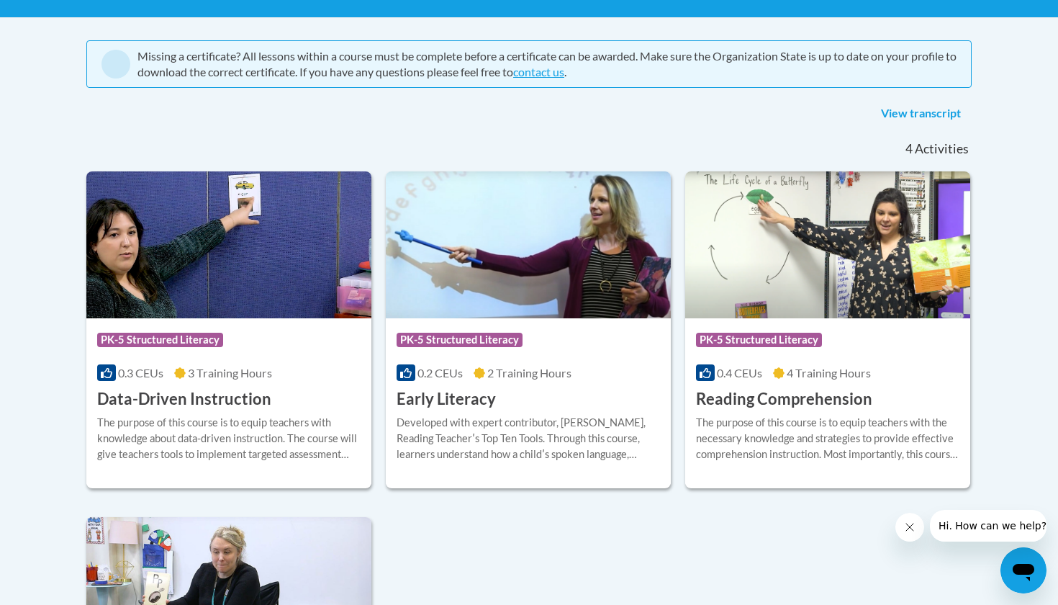
click at [205, 388] on h3 "Data-Driven Instruction" at bounding box center [184, 399] width 174 height 22
